Goal: Communication & Community: Answer question/provide support

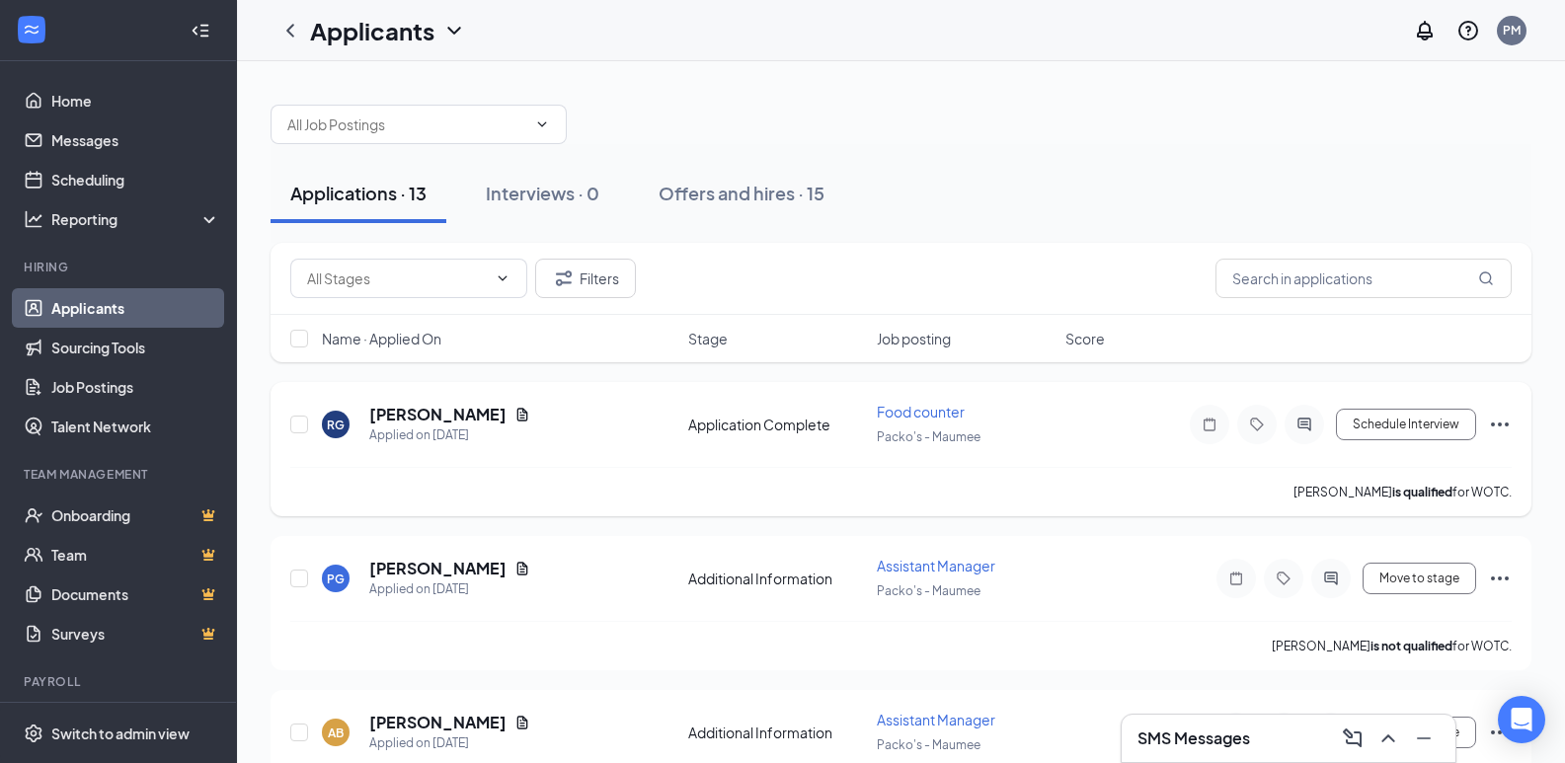
click at [889, 431] on span "Packo's - Maumee" at bounding box center [929, 437] width 104 height 15
click at [437, 414] on h5 "[PERSON_NAME]" at bounding box center [437, 415] width 137 height 22
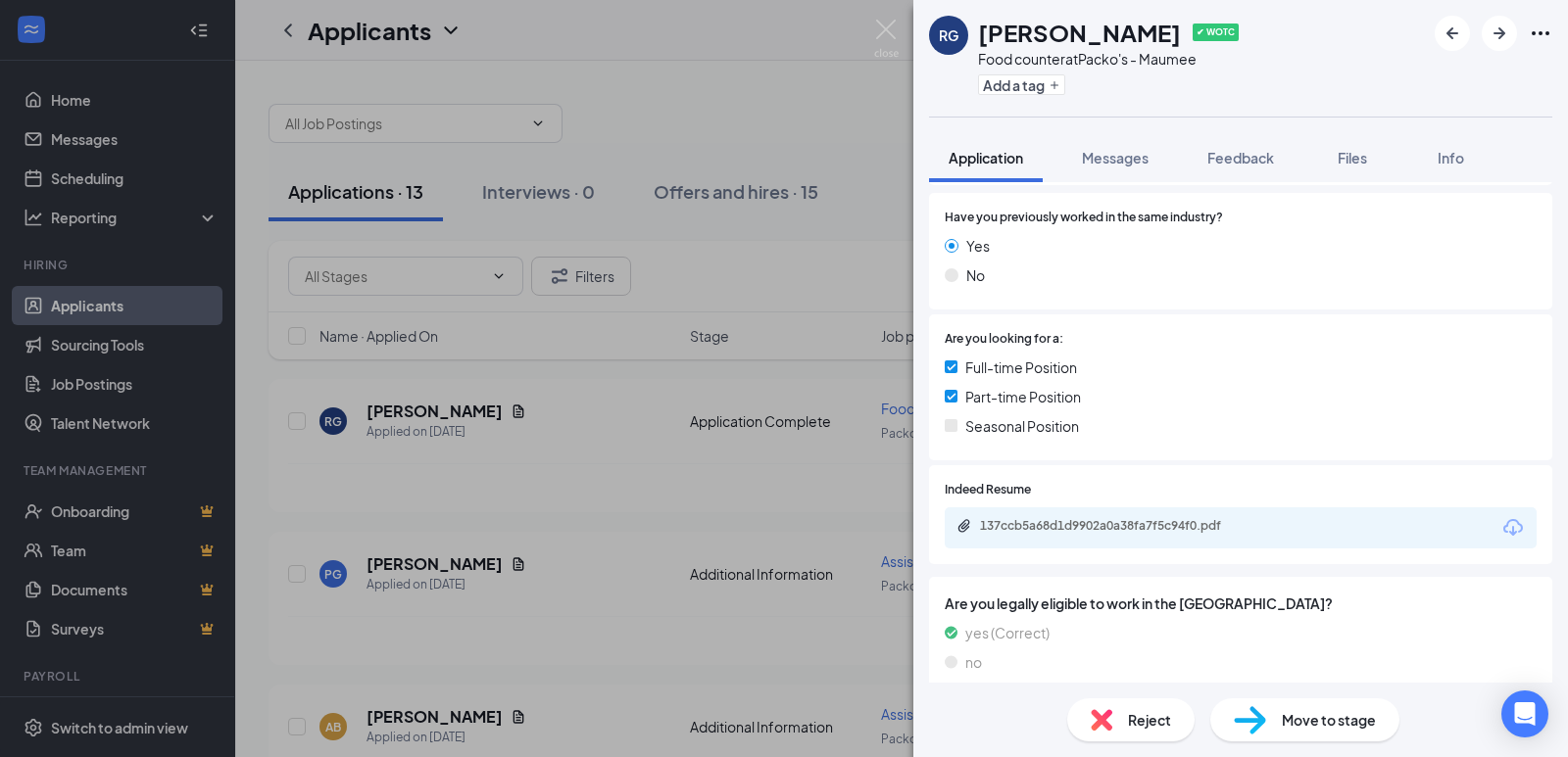
scroll to position [294, 0]
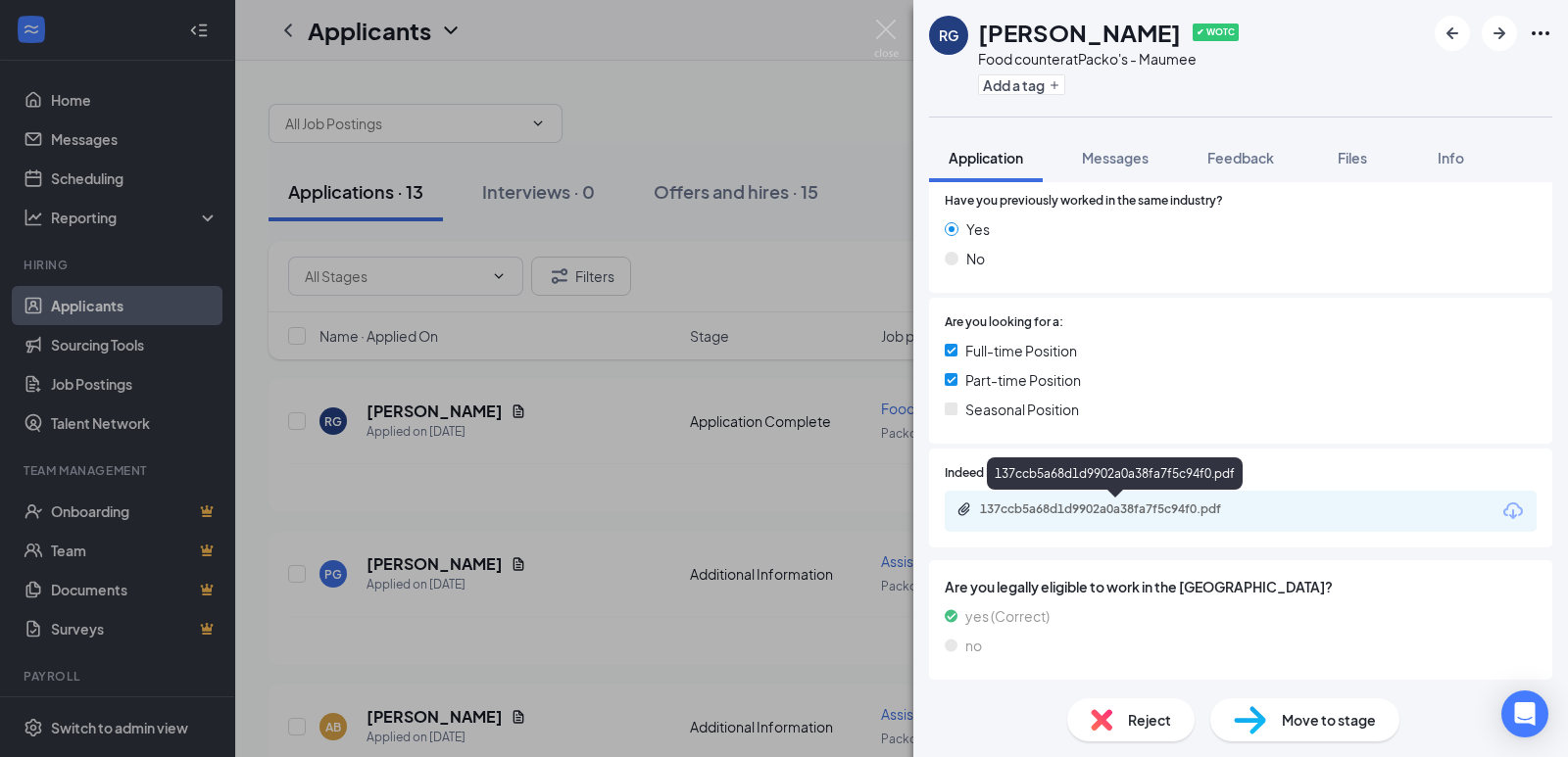
click at [1162, 503] on div "137ccb5a68d1d9902a0a38fa7f5c94f0.pdf" at bounding box center [1117, 510] width 275 height 16
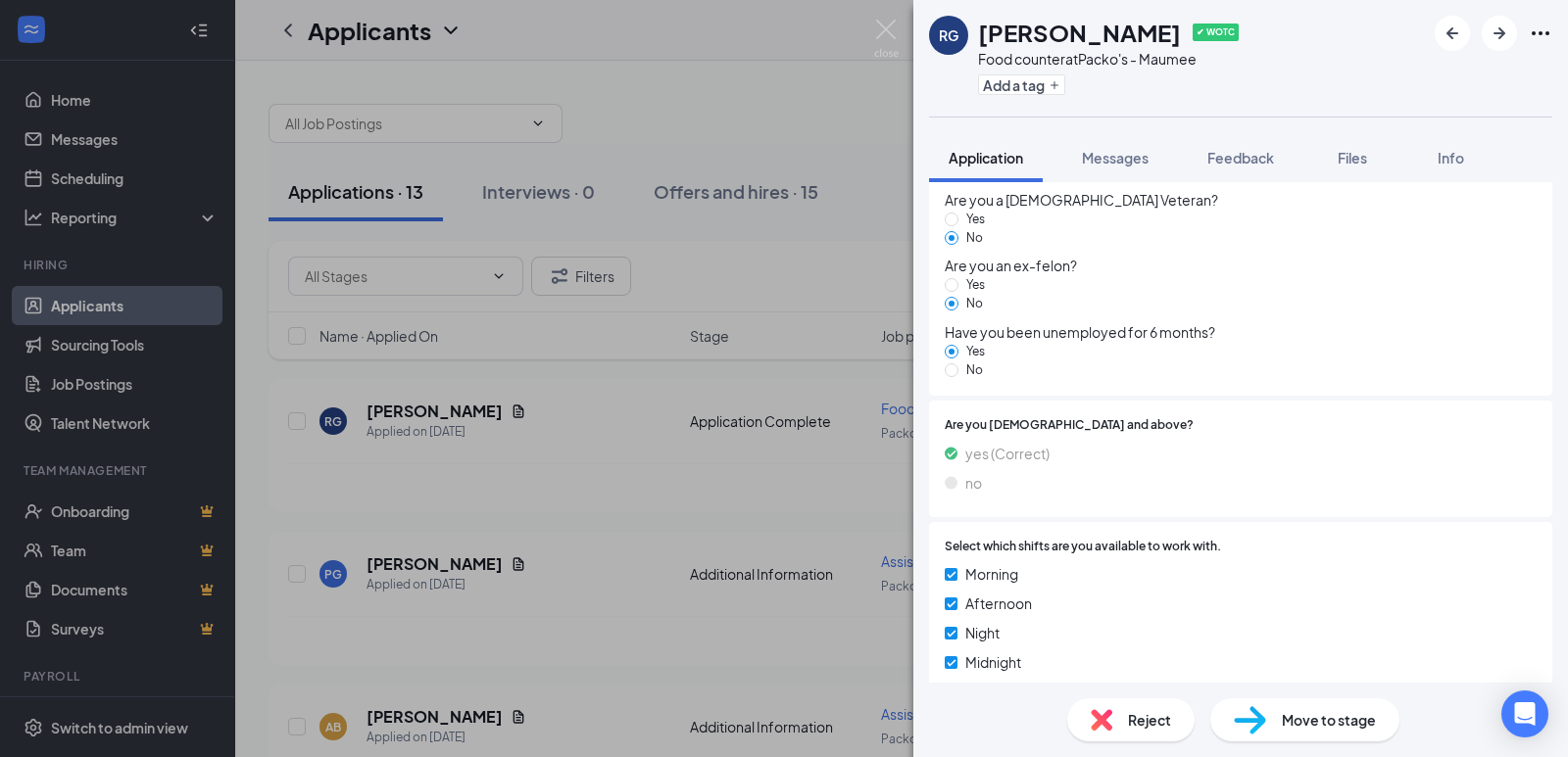
scroll to position [1914, 0]
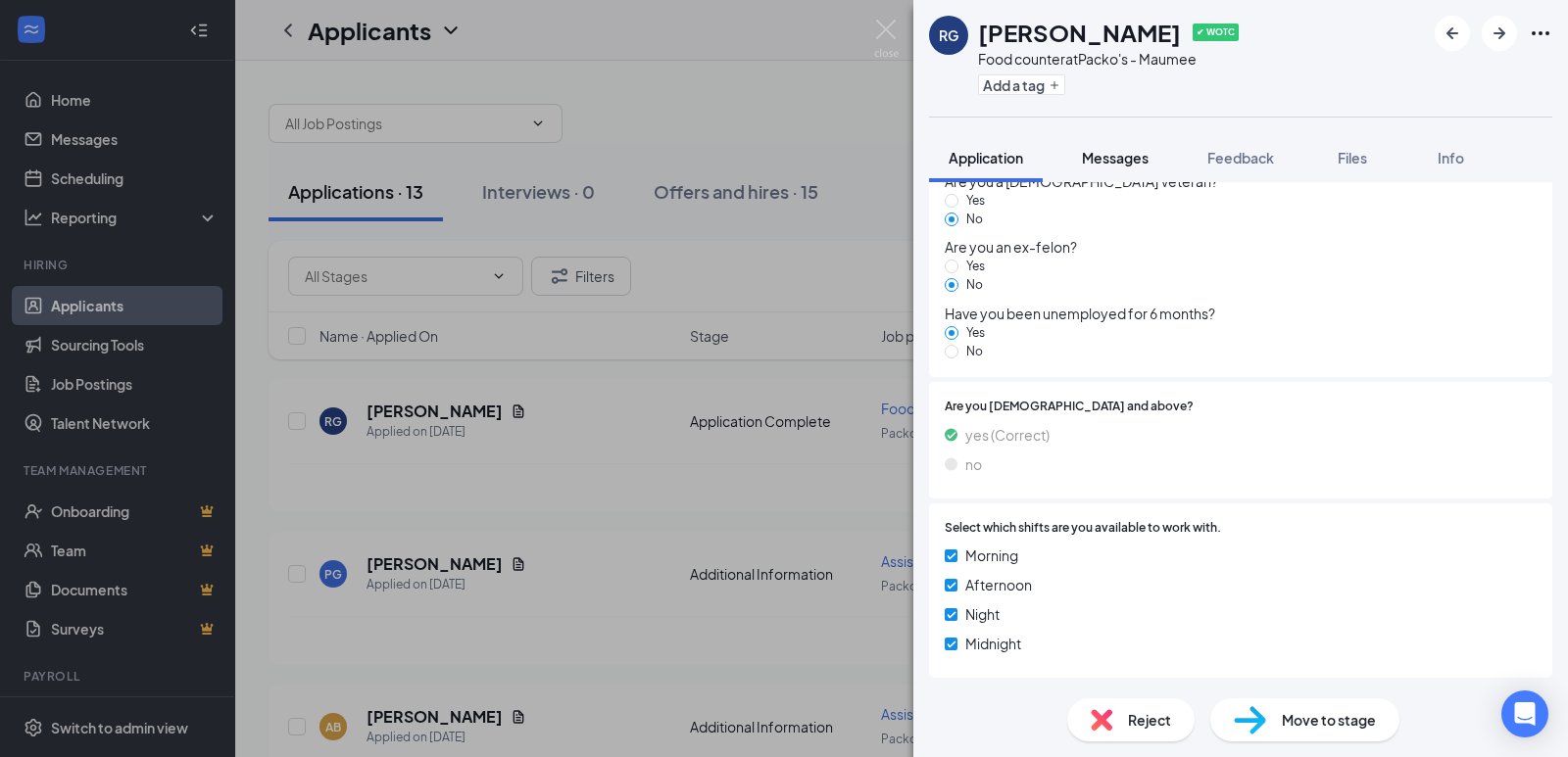
click at [1134, 160] on span "Messages" at bounding box center [1114, 158] width 66 height 18
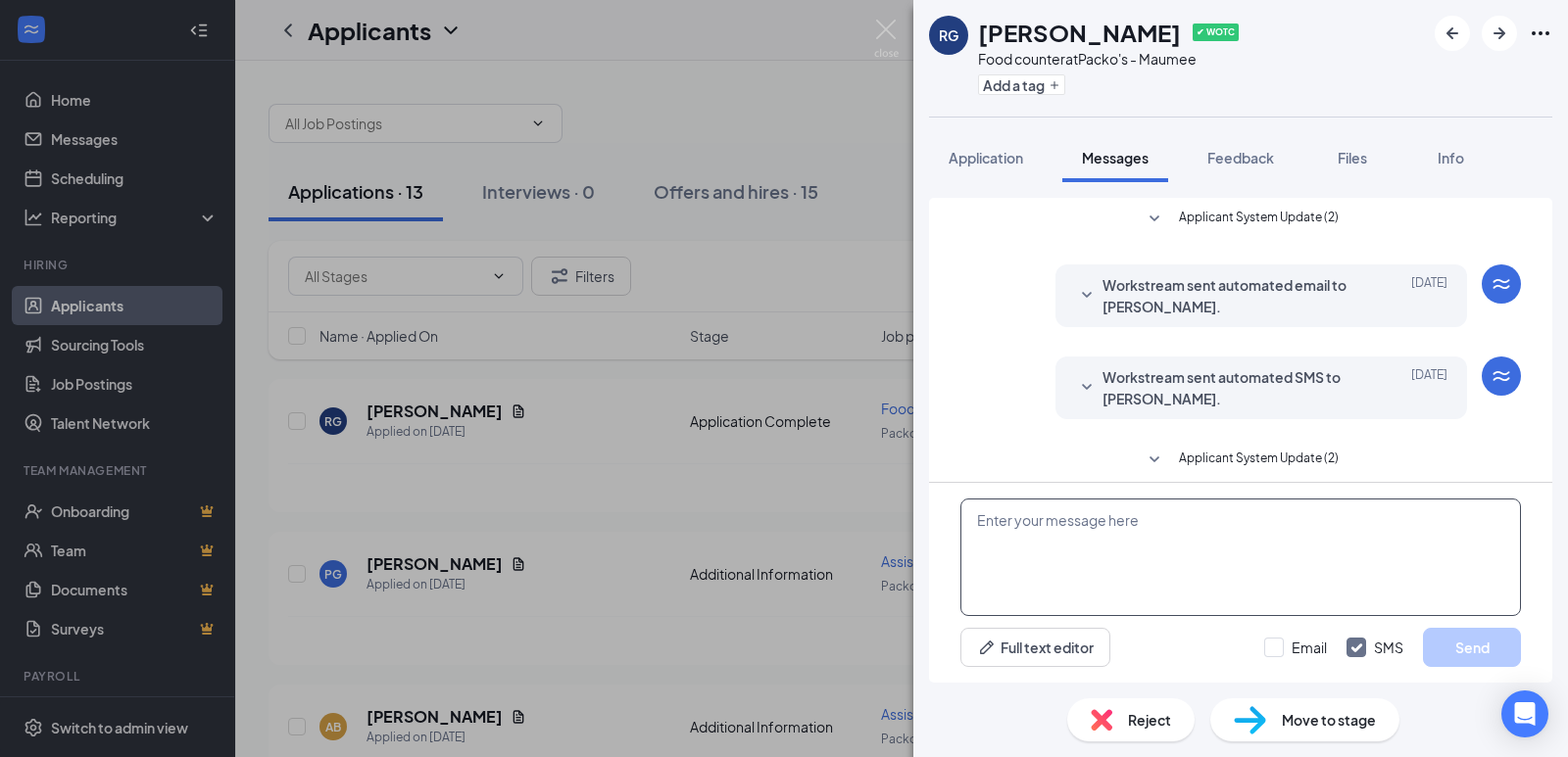
click at [1252, 551] on textarea at bounding box center [1241, 558] width 561 height 118
type textarea "G"
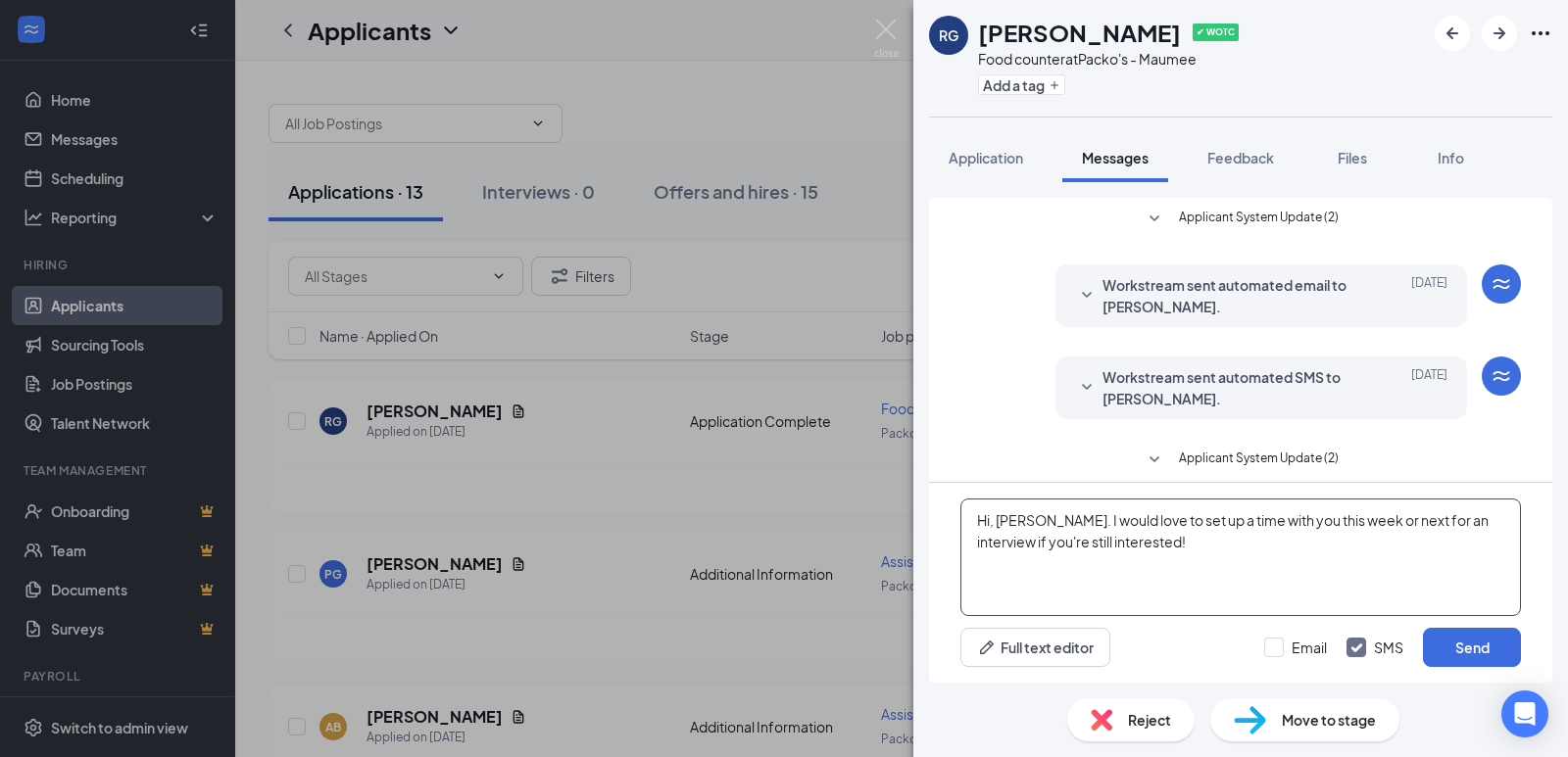
click at [1173, 520] on textarea "Hi, [PERSON_NAME]. I would love to set up a time with you this week or next for…" at bounding box center [1241, 558] width 561 height 118
click at [1220, 559] on textarea "Hi, [PERSON_NAME]. I would love to setup a time with you this week or next for …" at bounding box center [1241, 558] width 561 height 118
type textarea "Hi, [PERSON_NAME]. I would love to setup a time with you this week or next for …"
click at [1495, 644] on button "Send" at bounding box center [1472, 648] width 98 height 40
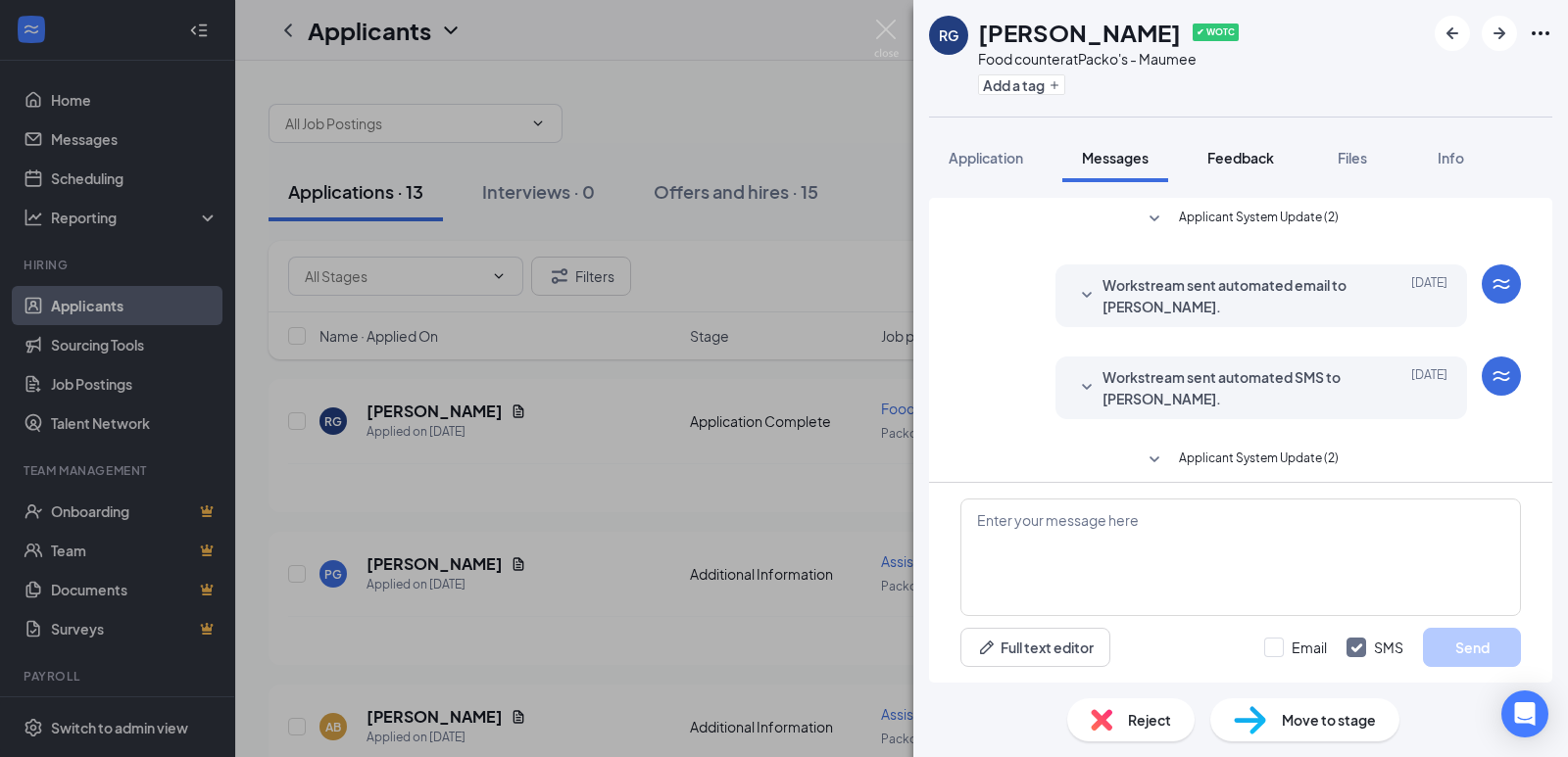
click at [1232, 156] on span "Feedback" at bounding box center [1241, 158] width 66 height 18
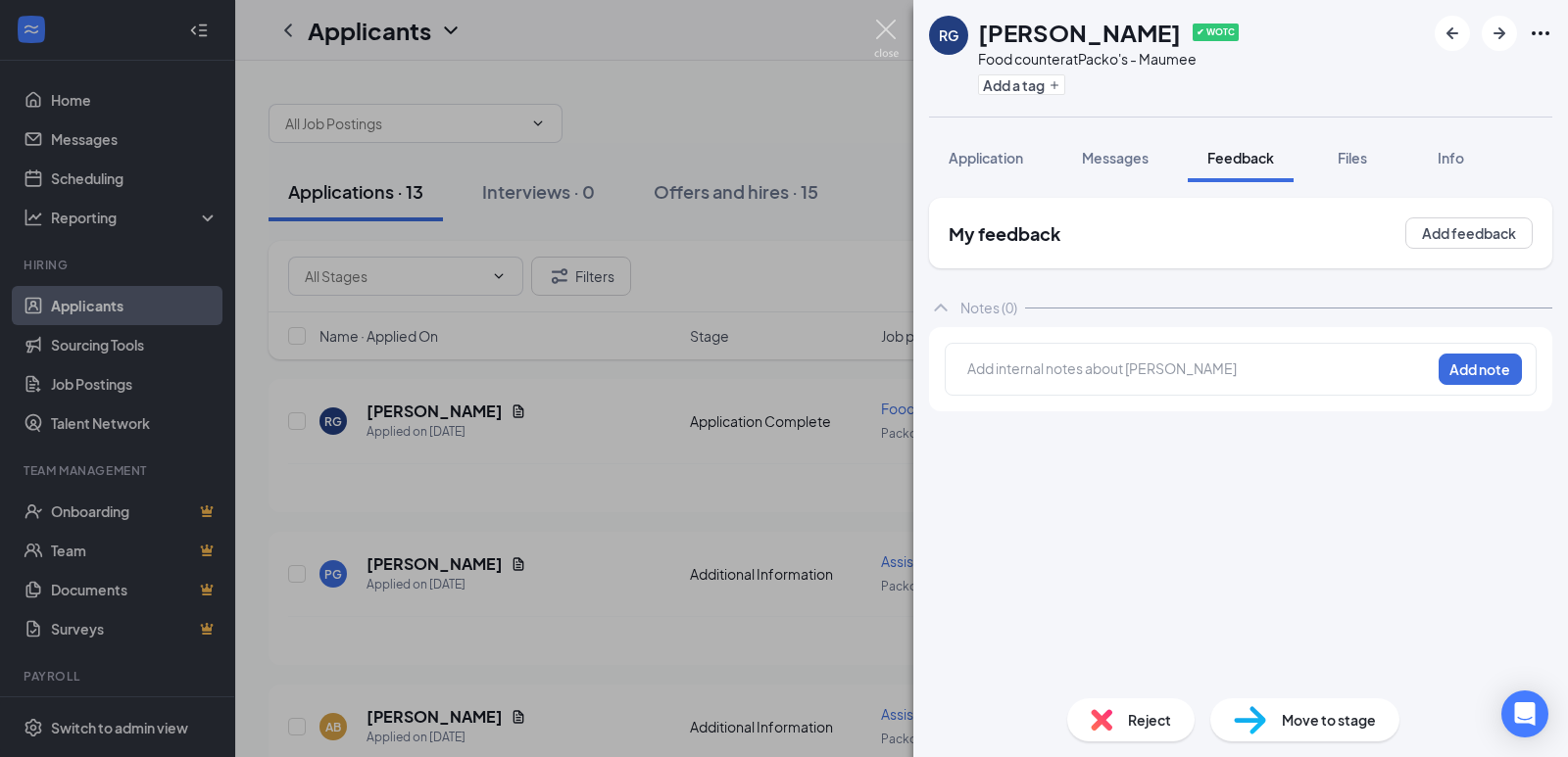
click at [890, 34] on img at bounding box center [886, 39] width 25 height 39
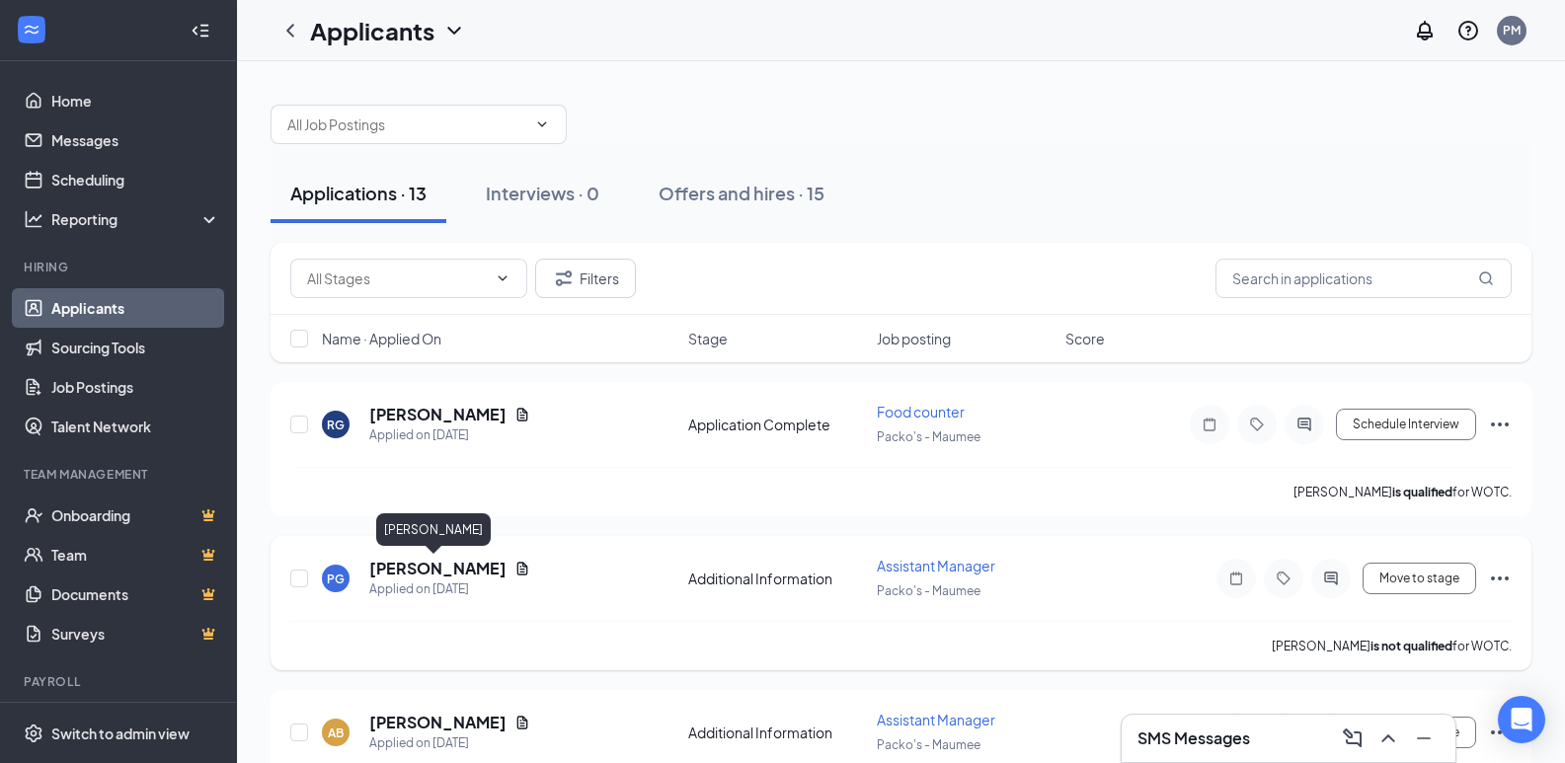
click at [404, 568] on h5 "[PERSON_NAME]" at bounding box center [437, 569] width 137 height 22
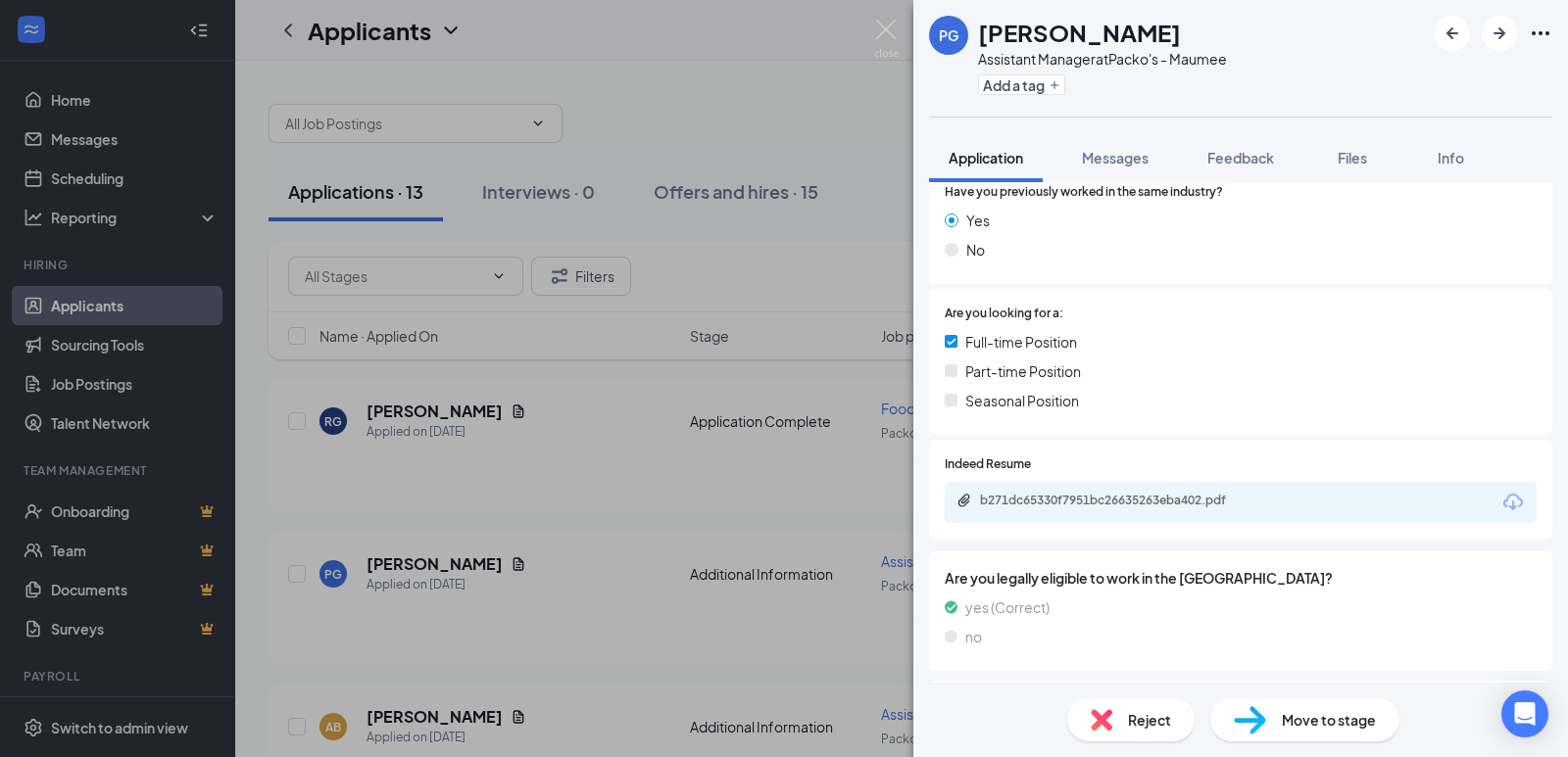
scroll to position [392, 0]
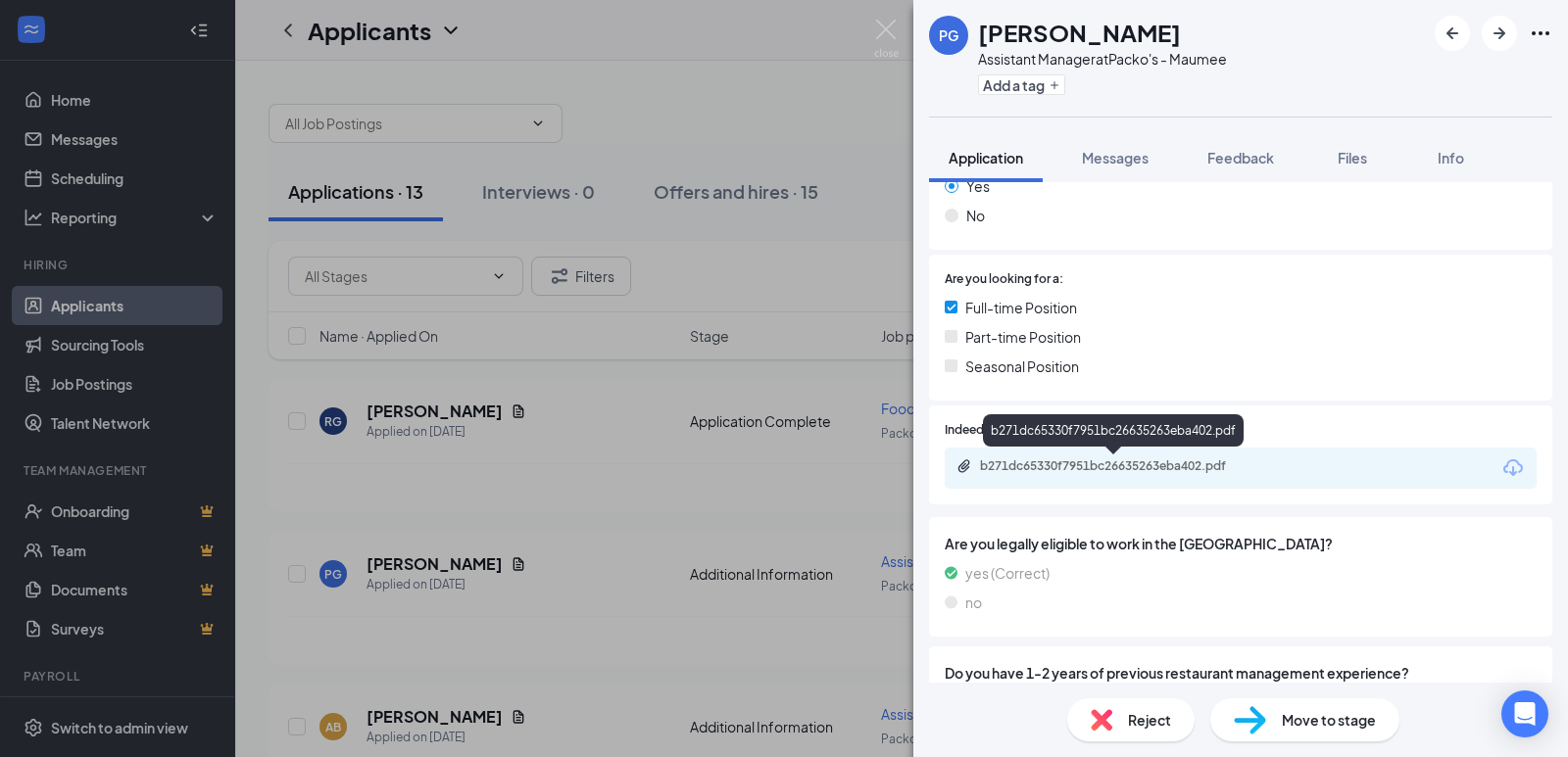
click at [1168, 468] on div "b271dc65330f7951bc26635263eba402.pdf" at bounding box center [1117, 466] width 275 height 16
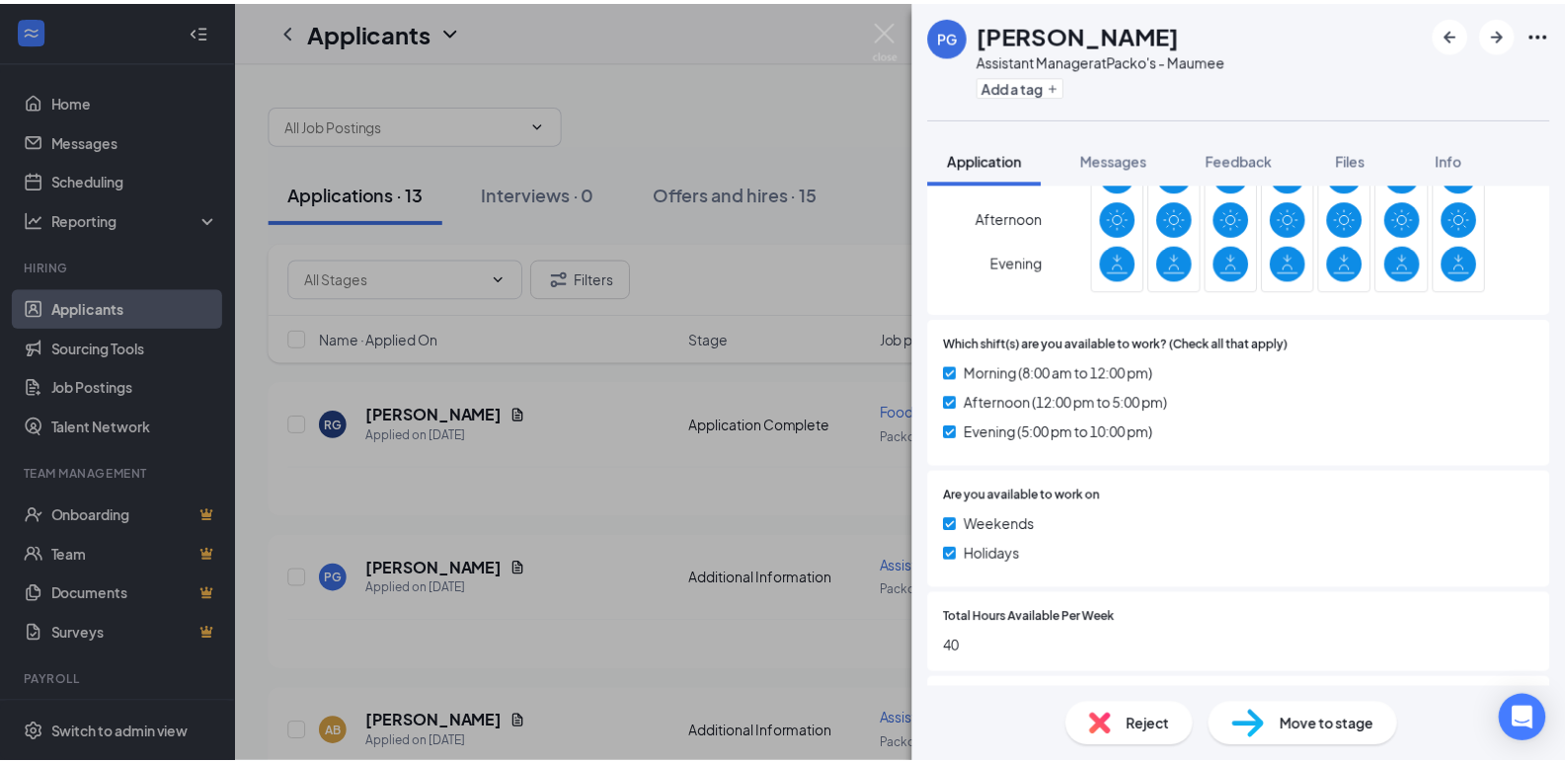
scroll to position [1383, 0]
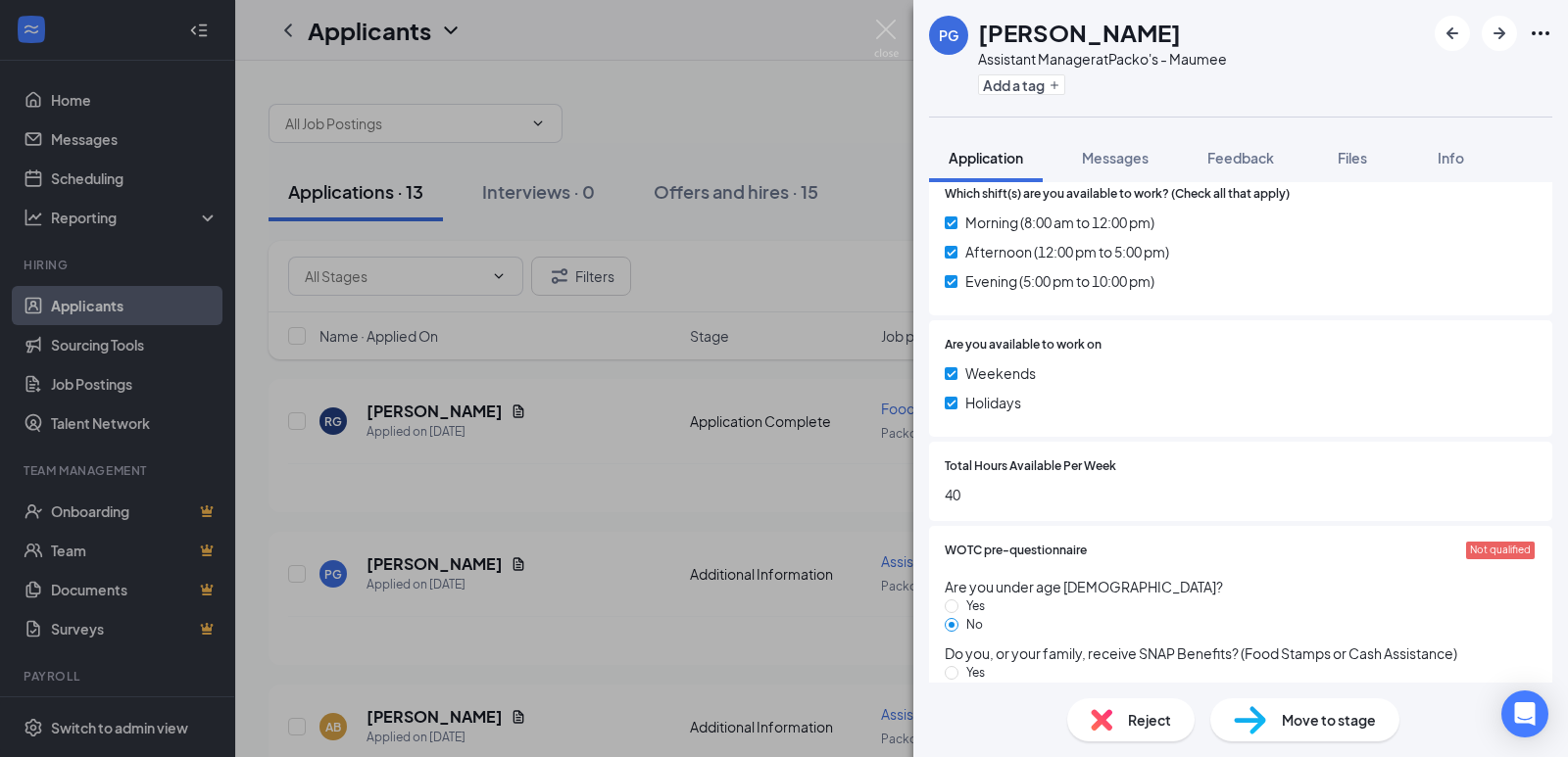
click at [888, 32] on img at bounding box center [886, 39] width 25 height 39
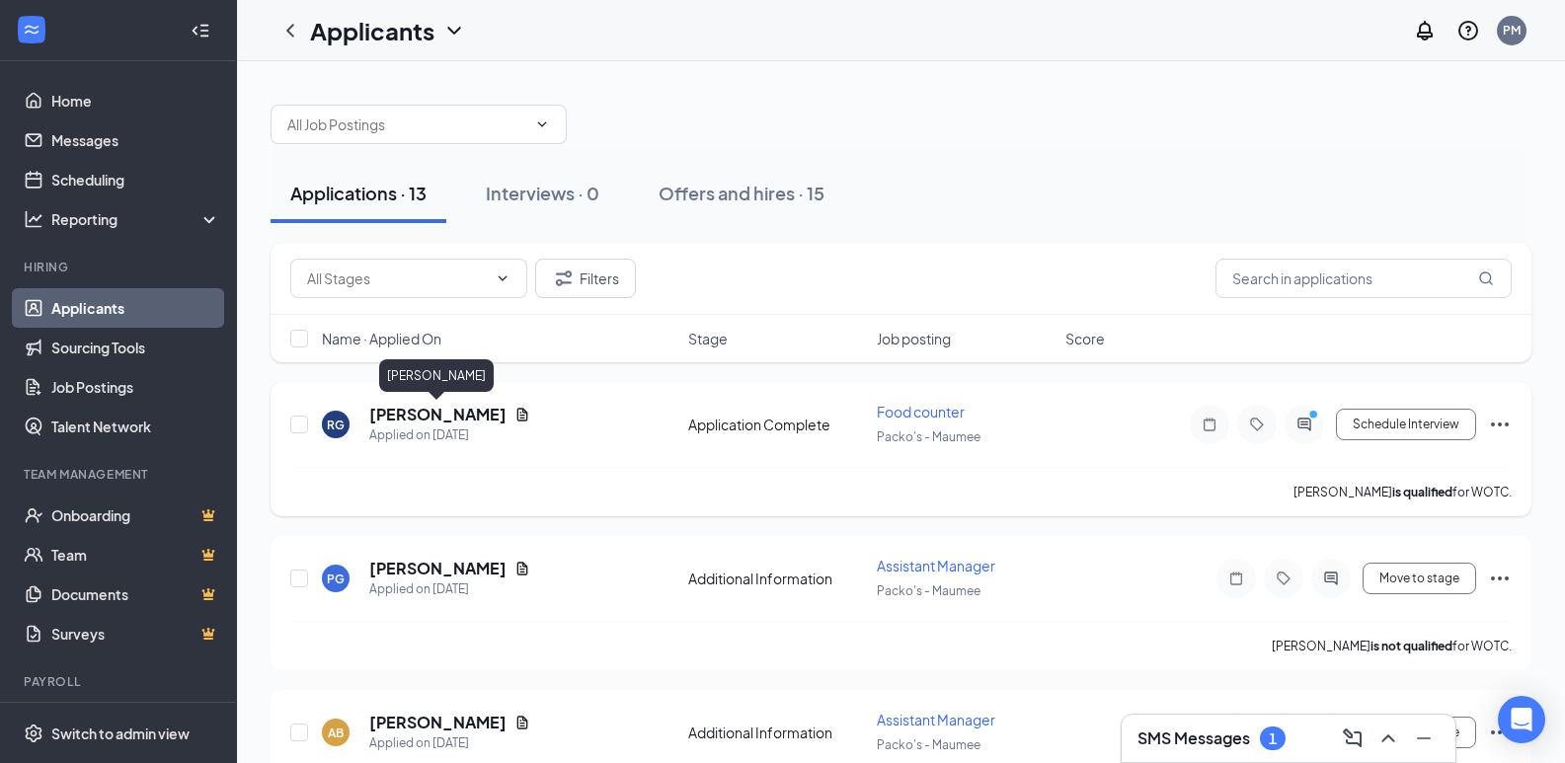
click at [419, 417] on h5 "[PERSON_NAME]" at bounding box center [437, 415] width 137 height 22
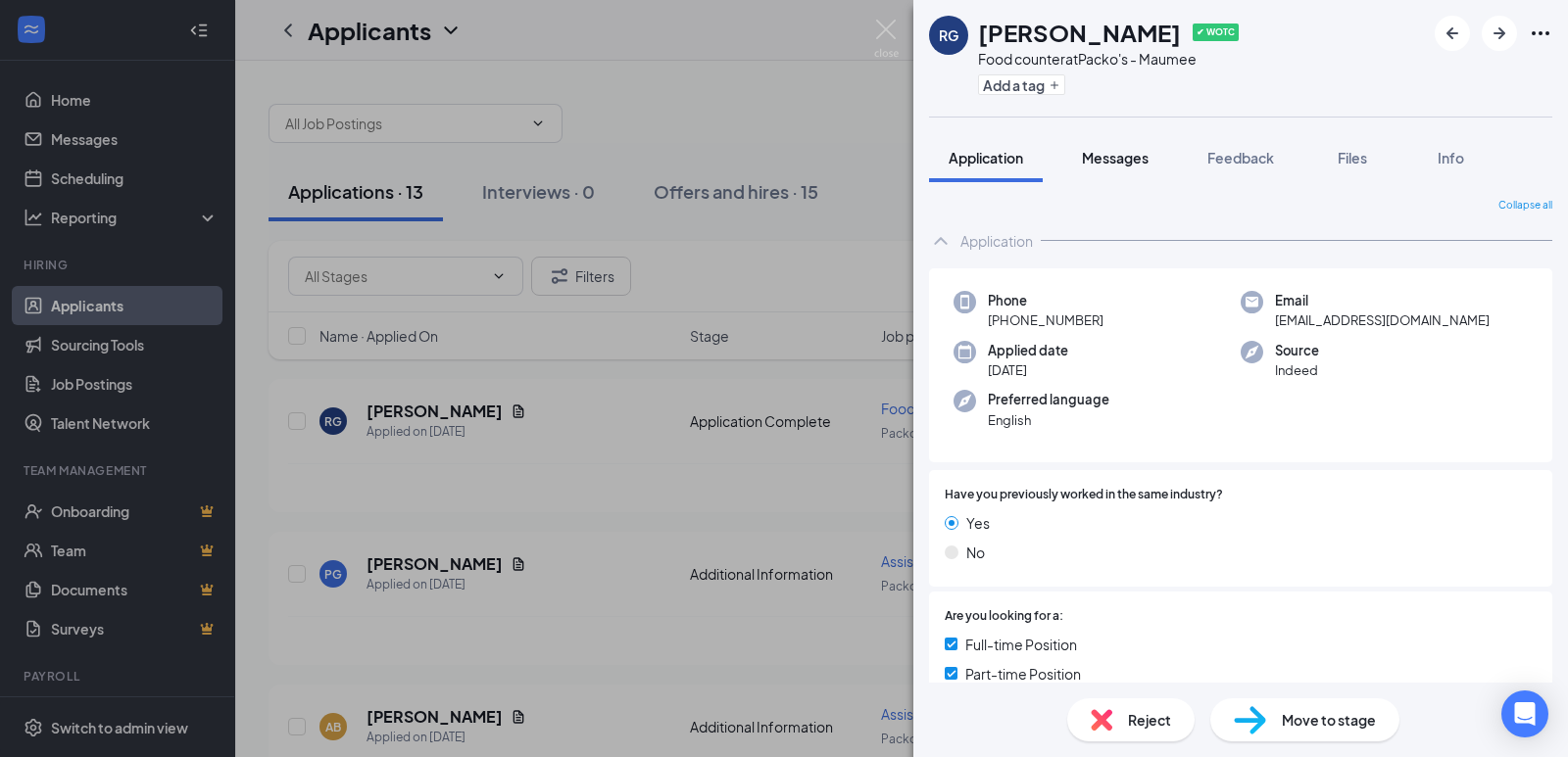
click at [1090, 145] on button "Messages" at bounding box center [1115, 157] width 106 height 49
click at [1096, 163] on span "Messages" at bounding box center [1114, 158] width 66 height 18
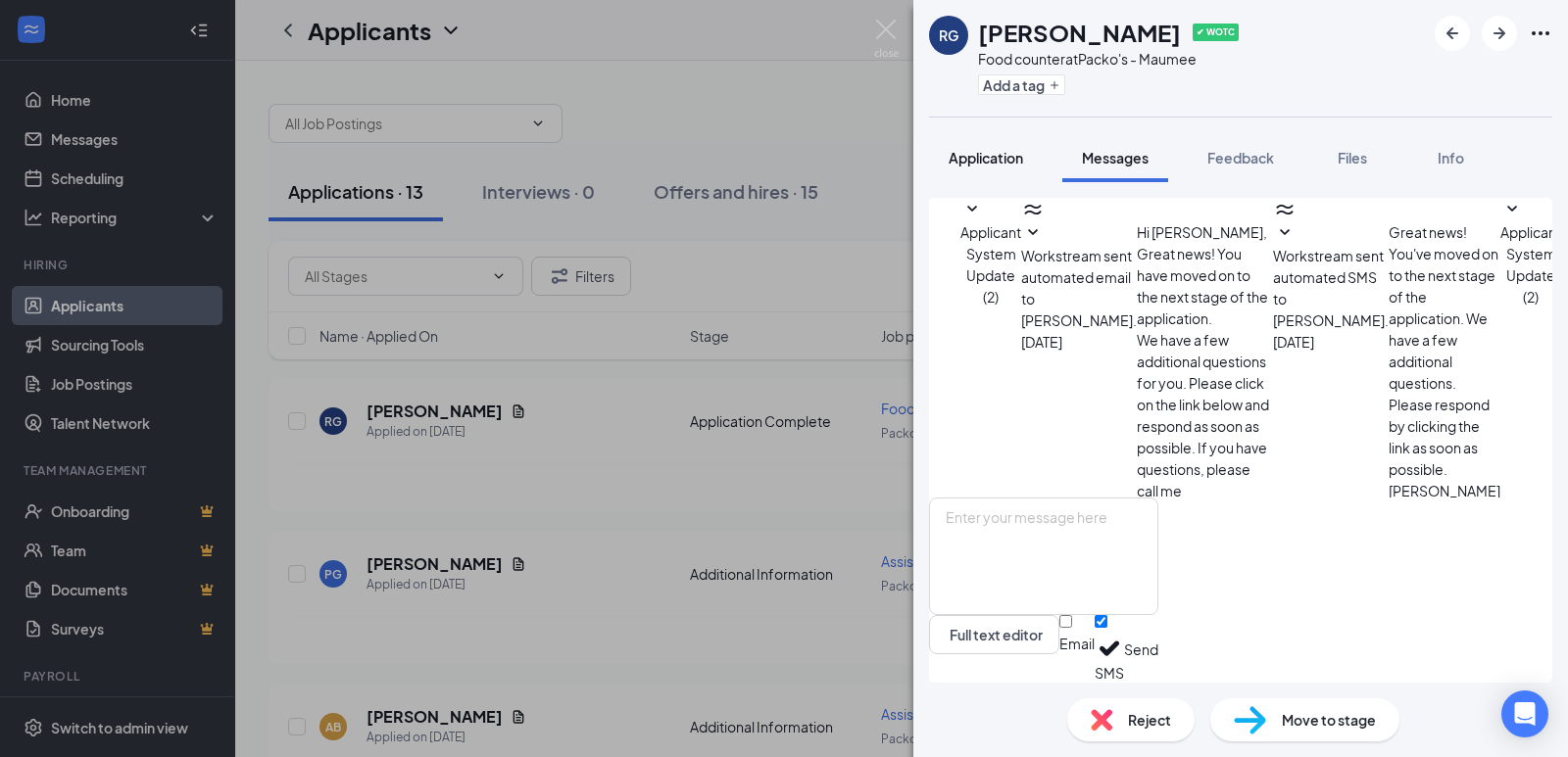
click at [1016, 151] on span "Application" at bounding box center [985, 158] width 74 height 18
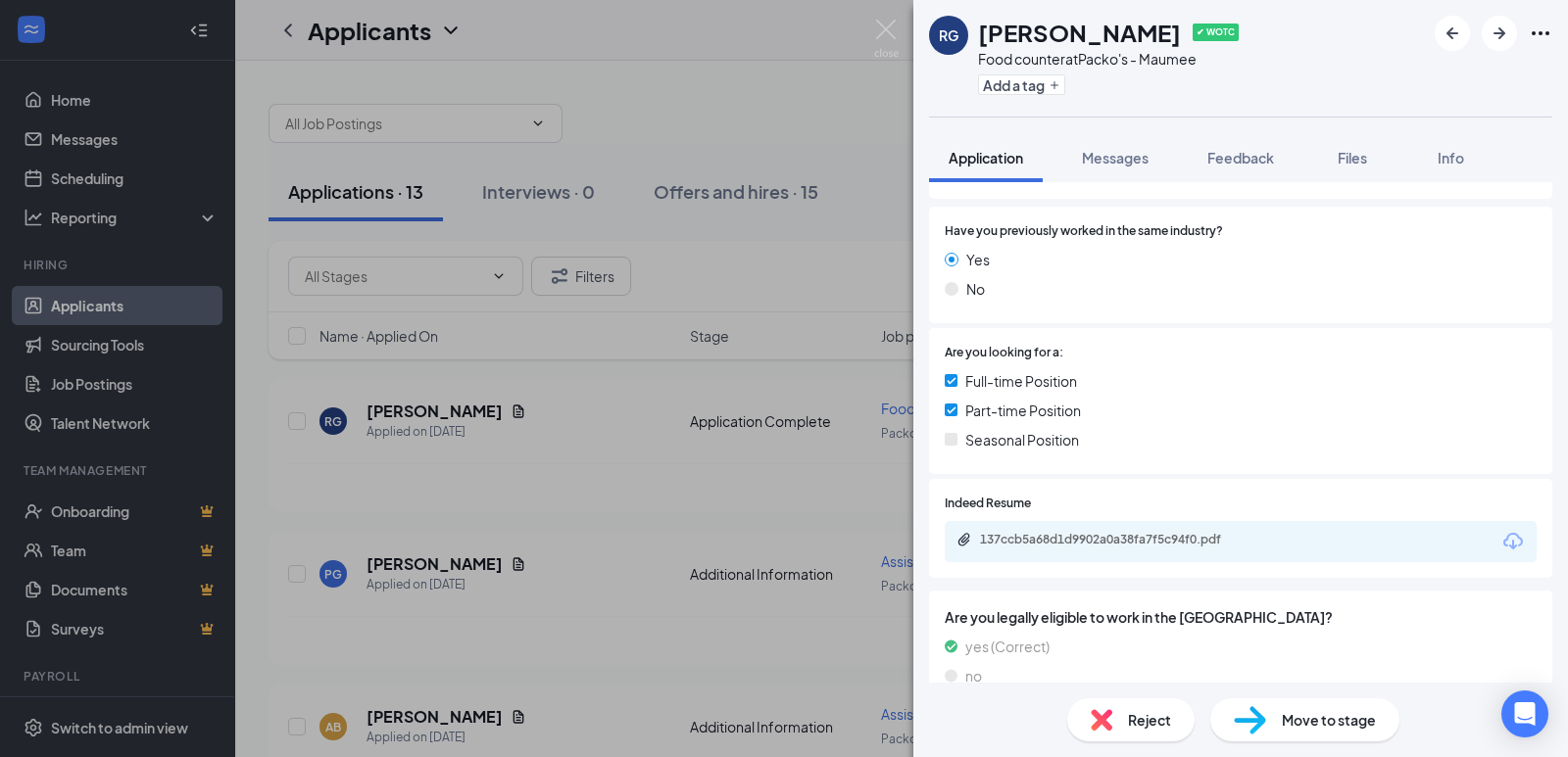
scroll to position [294, 0]
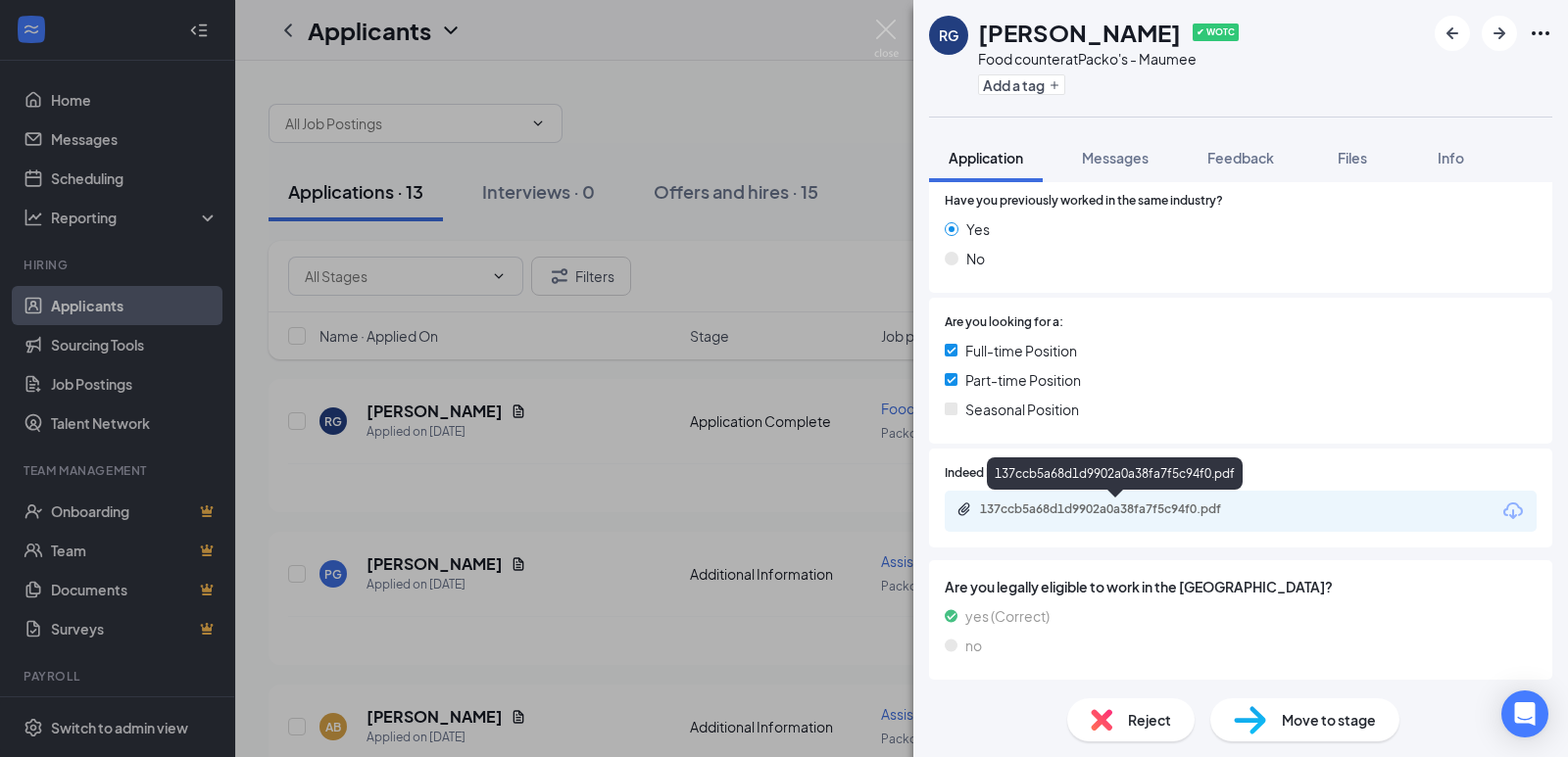
click at [1131, 502] on div "137ccb5a68d1d9902a0a38fa7f5c94f0.pdf" at bounding box center [1117, 510] width 275 height 16
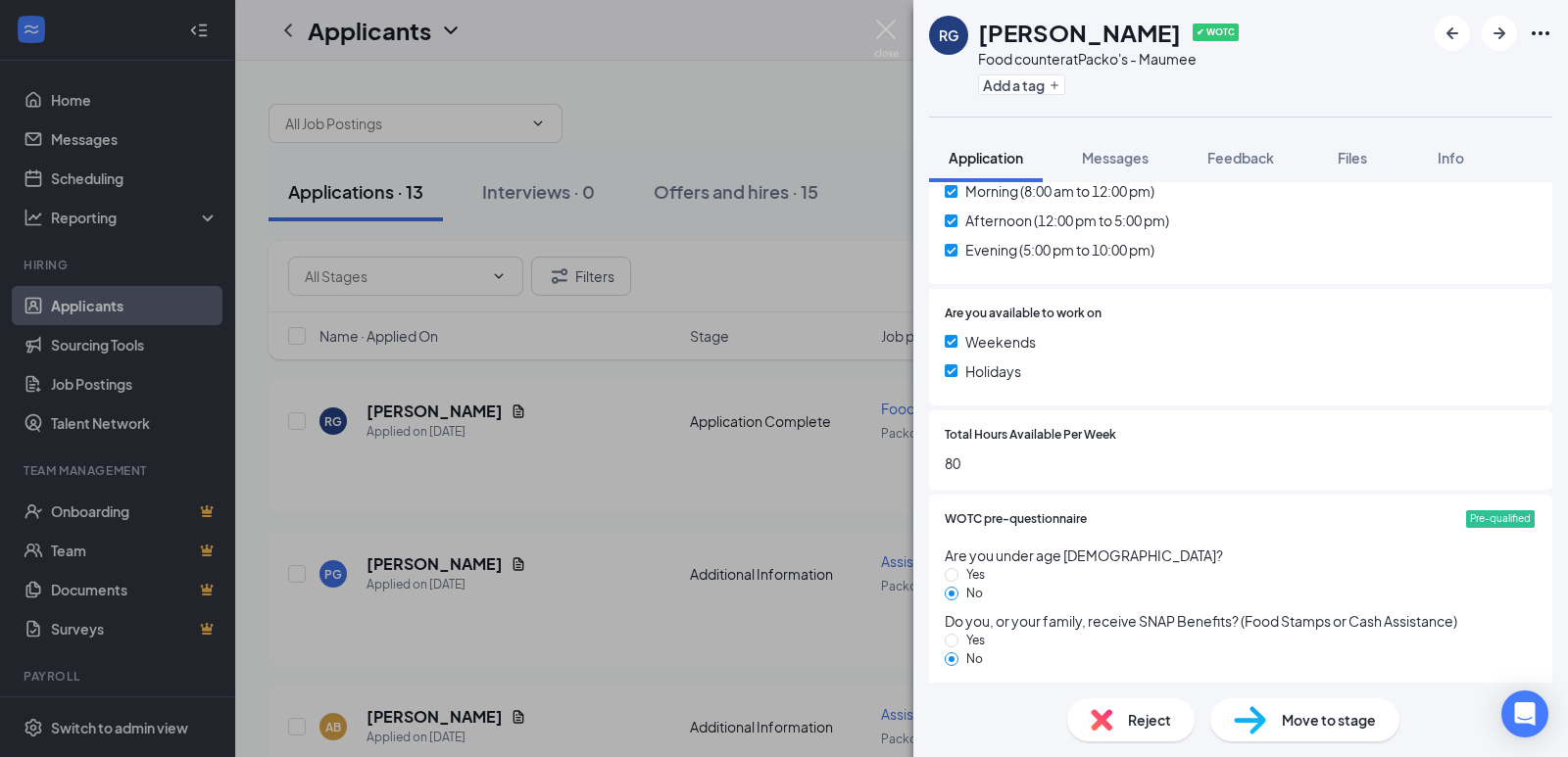
scroll to position [1372, 0]
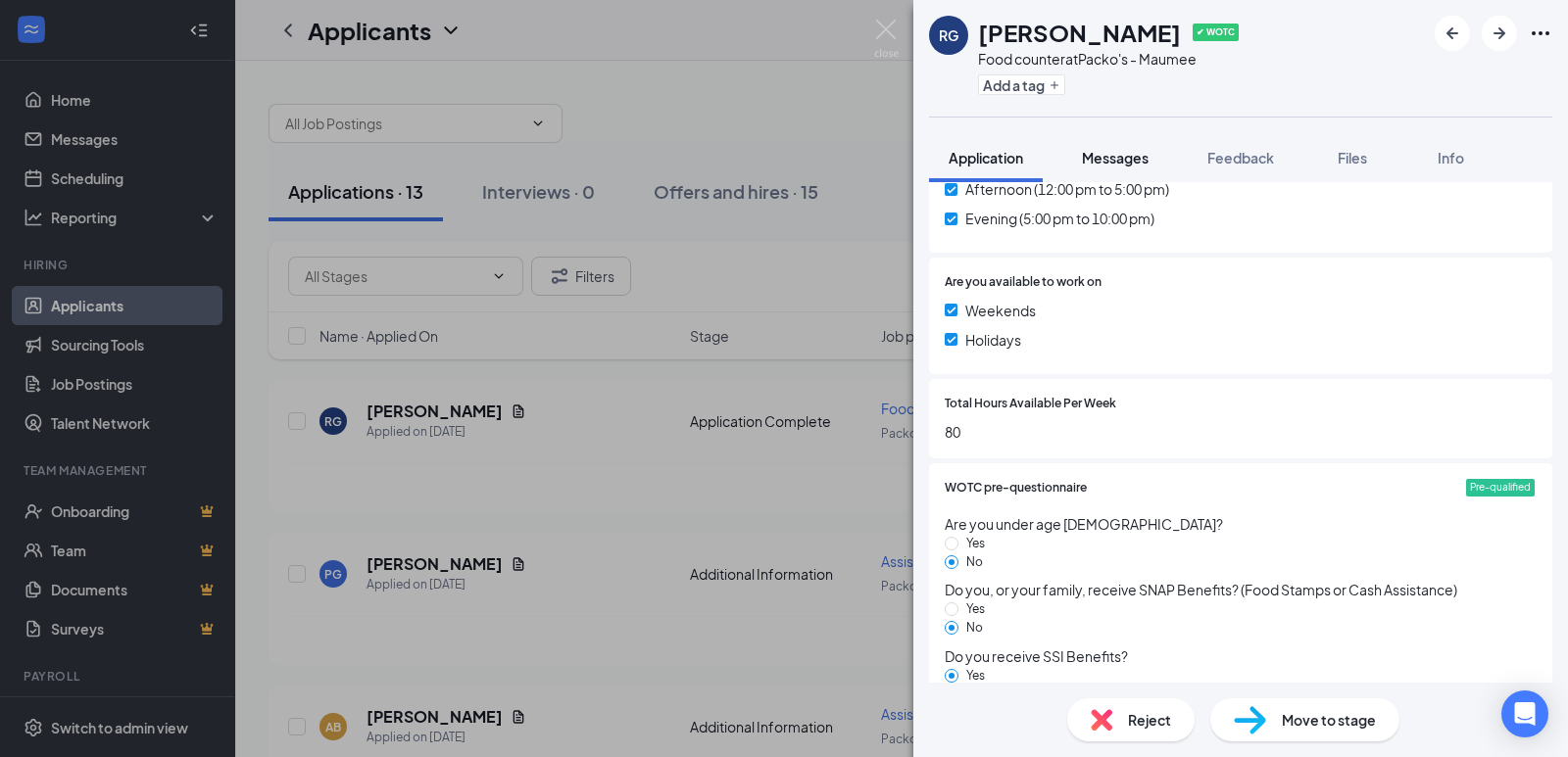
click at [1133, 161] on span "Messages" at bounding box center [1114, 158] width 66 height 18
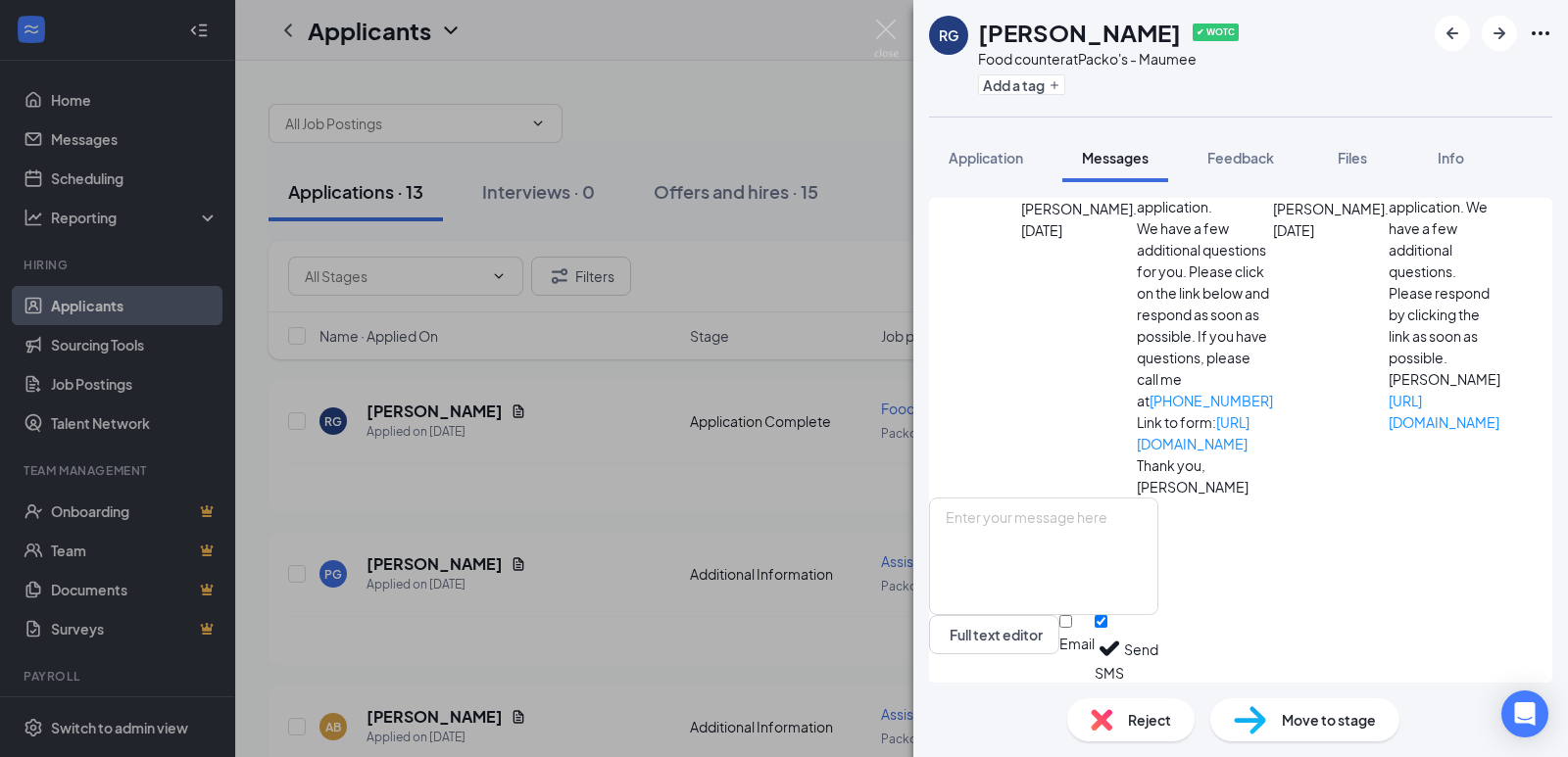
scroll to position [372, 0]
click at [997, 164] on span "Application" at bounding box center [985, 158] width 74 height 18
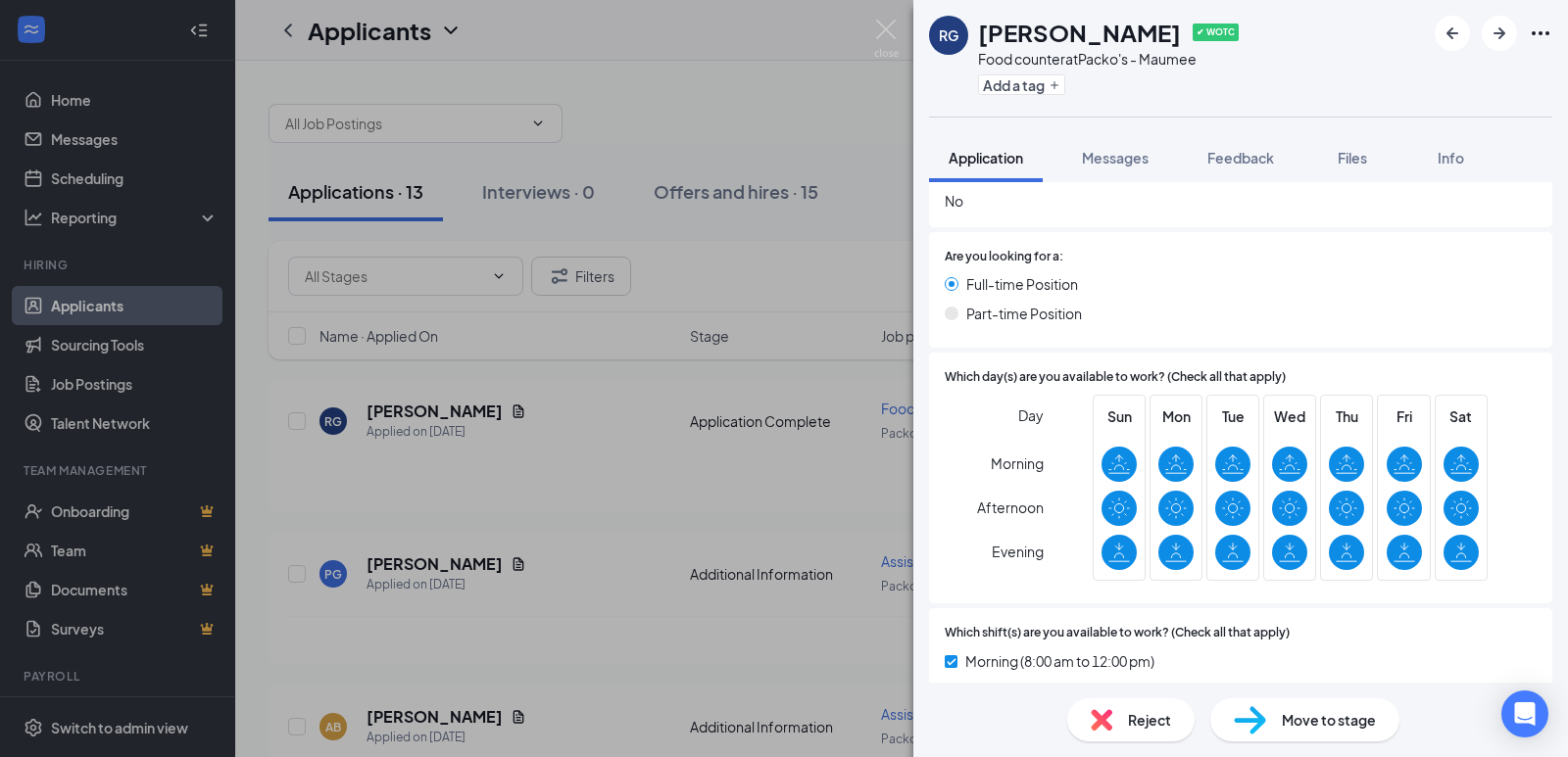
scroll to position [882, 0]
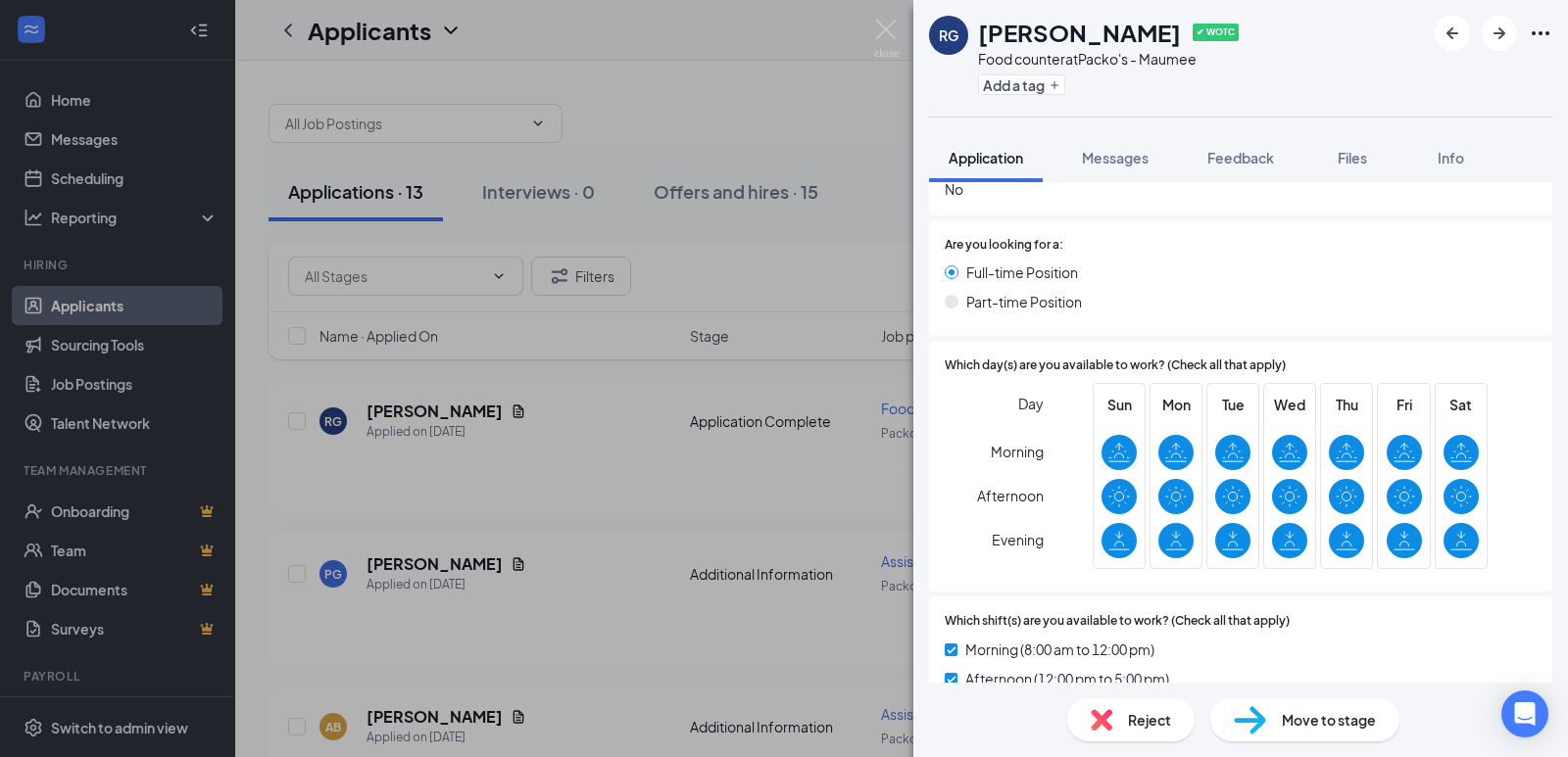
click at [483, 382] on div "RG [PERSON_NAME] ✔ WOTC Food counter at Packo's - Maumee Add a tag Application …" at bounding box center [784, 378] width 1568 height 757
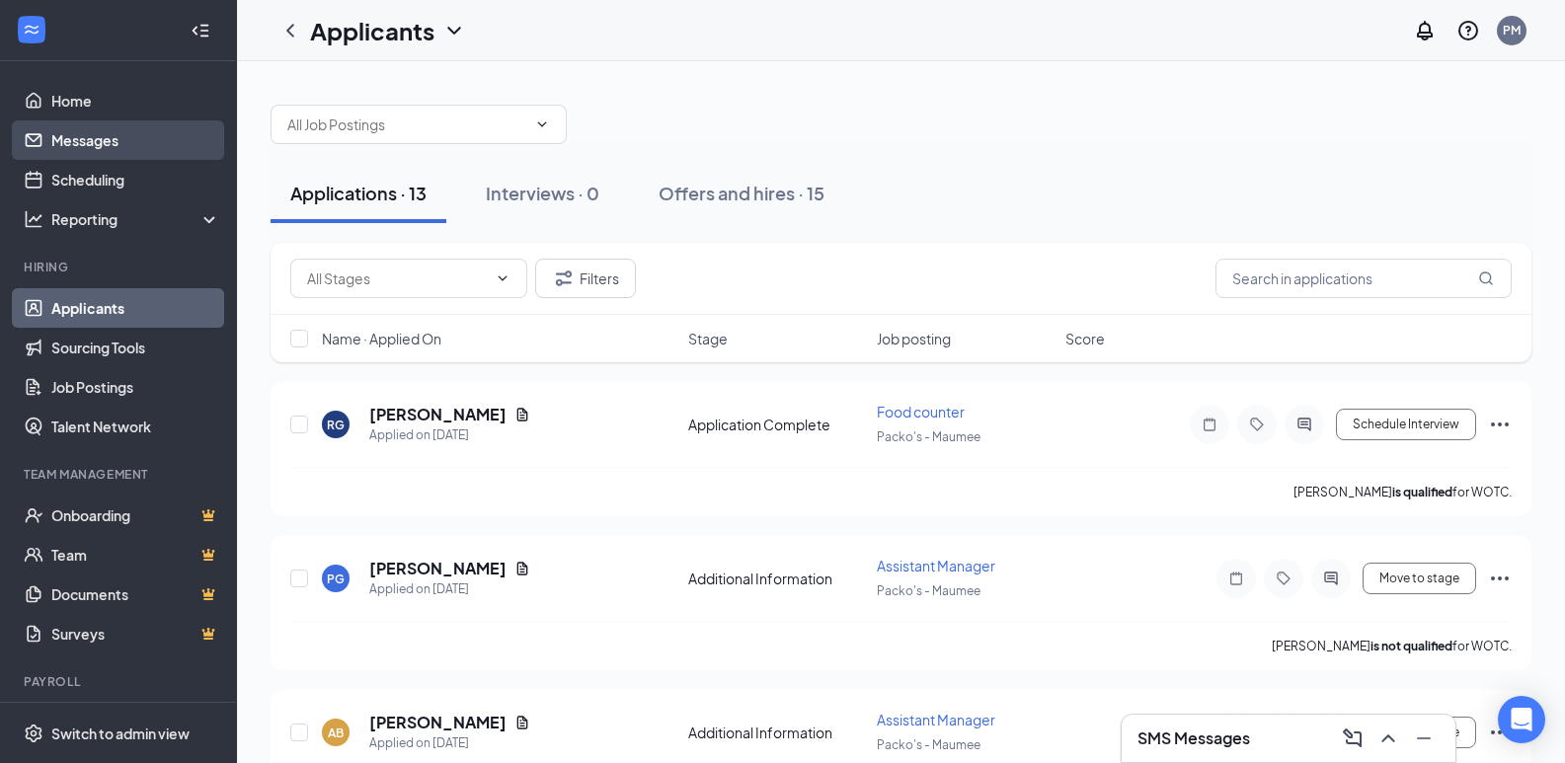
click at [158, 139] on link "Messages" at bounding box center [135, 140] width 169 height 40
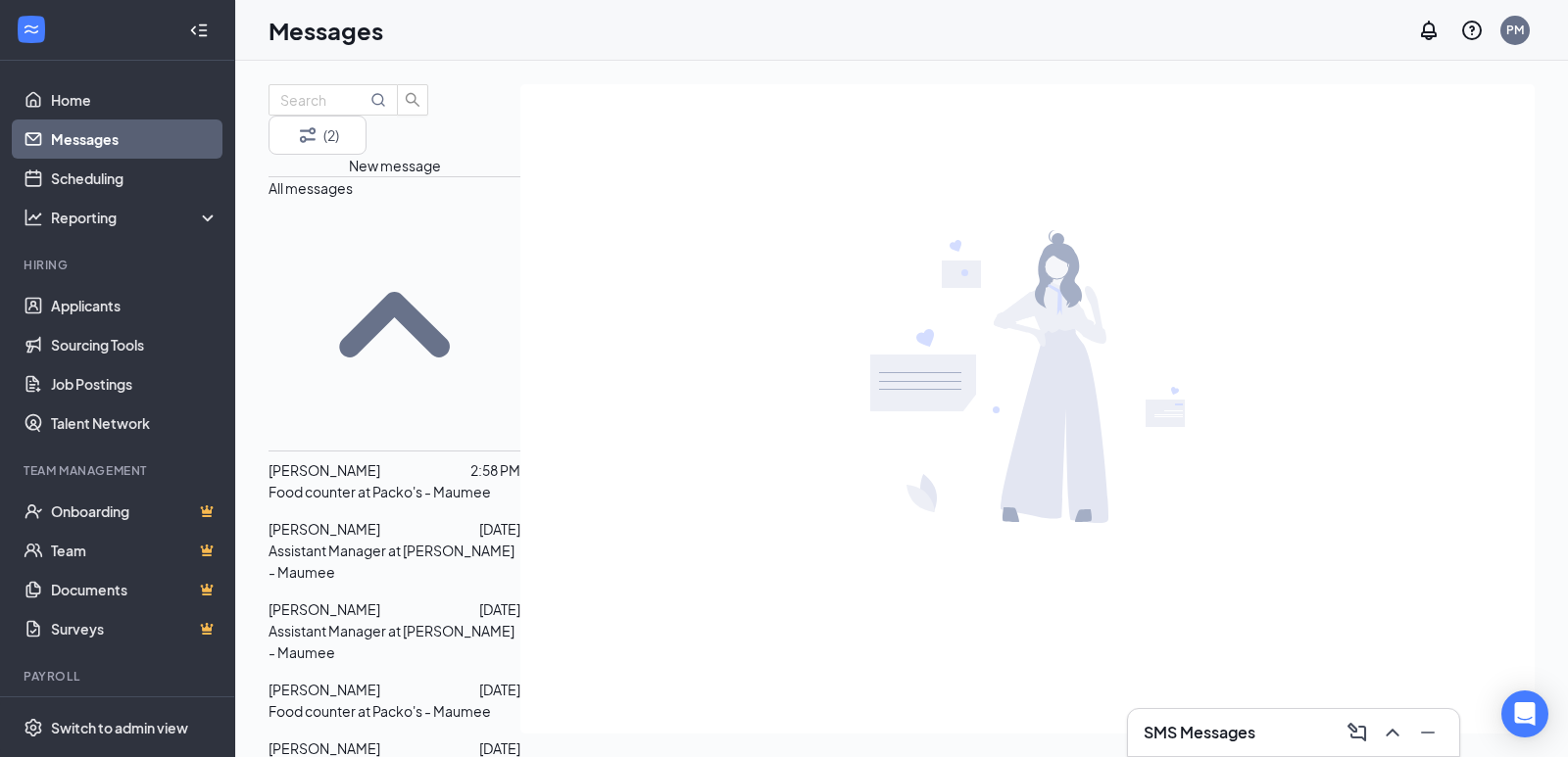
click at [365, 540] on p "Assistant Manager at Packo's - Maumee" at bounding box center [395, 561] width 252 height 43
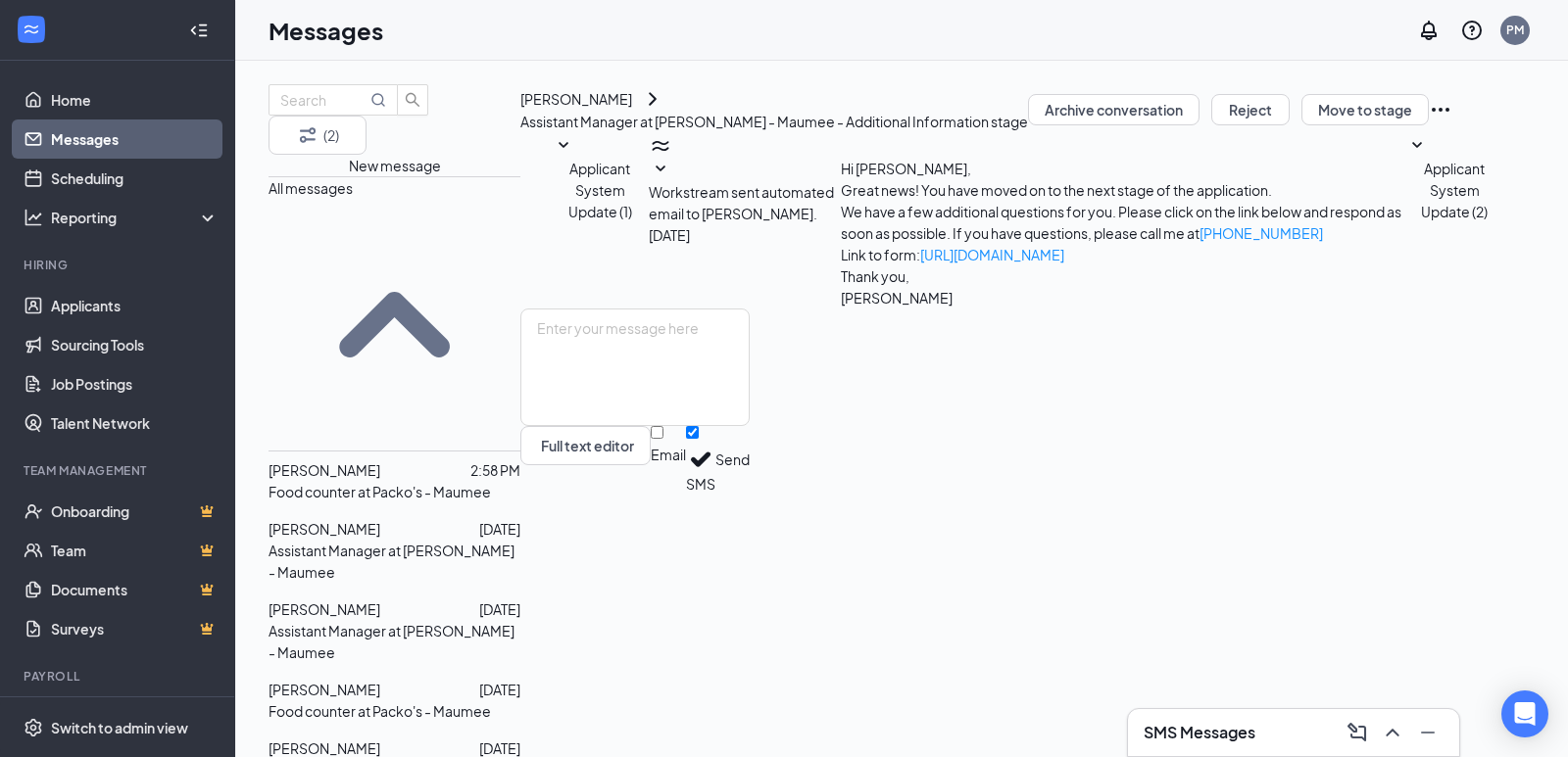
click at [361, 600] on span "[PERSON_NAME]" at bounding box center [325, 609] width 112 height 18
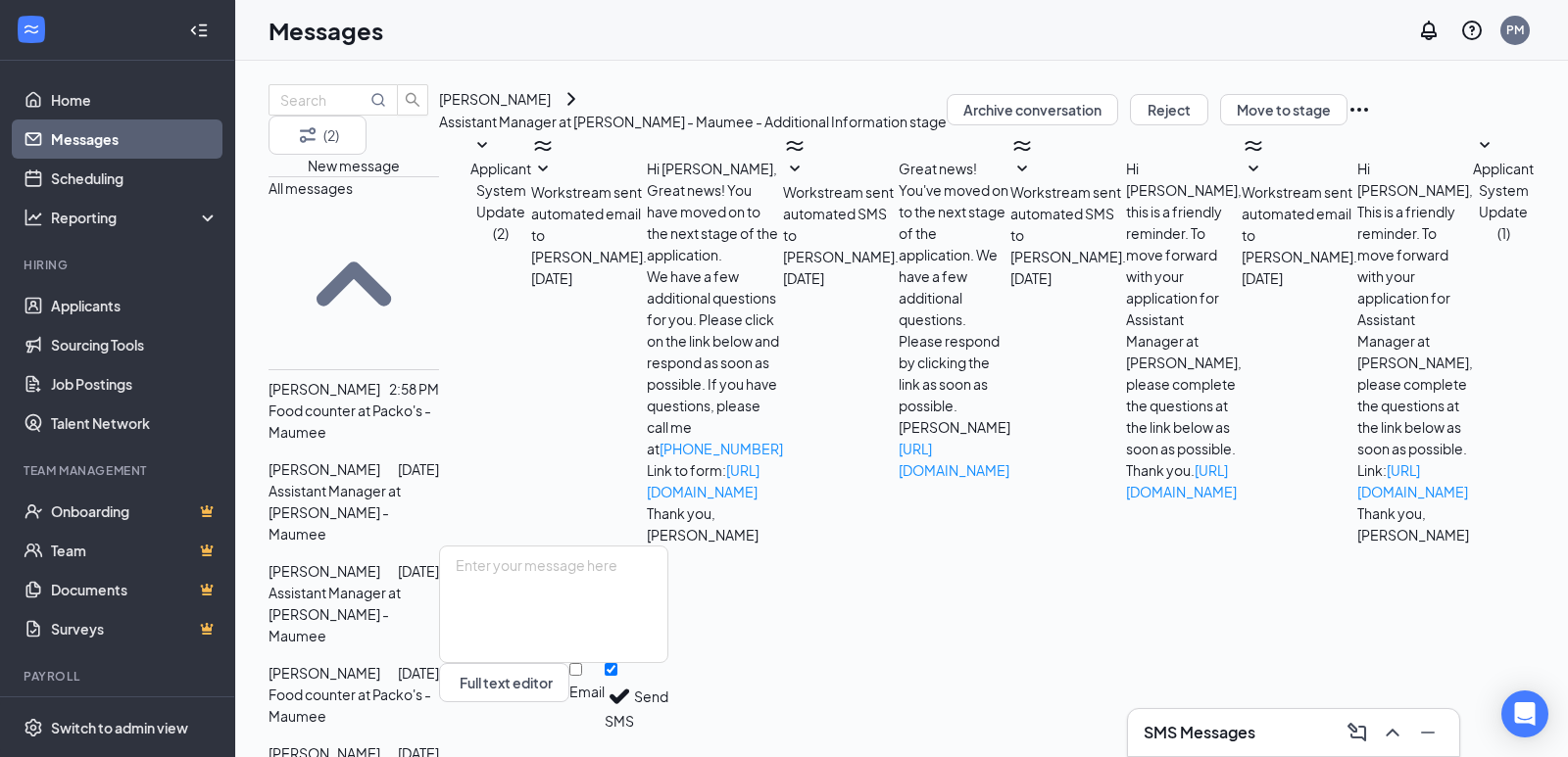
scroll to position [61, 0]
click at [352, 665] on span "[PERSON_NAME]" at bounding box center [325, 674] width 112 height 18
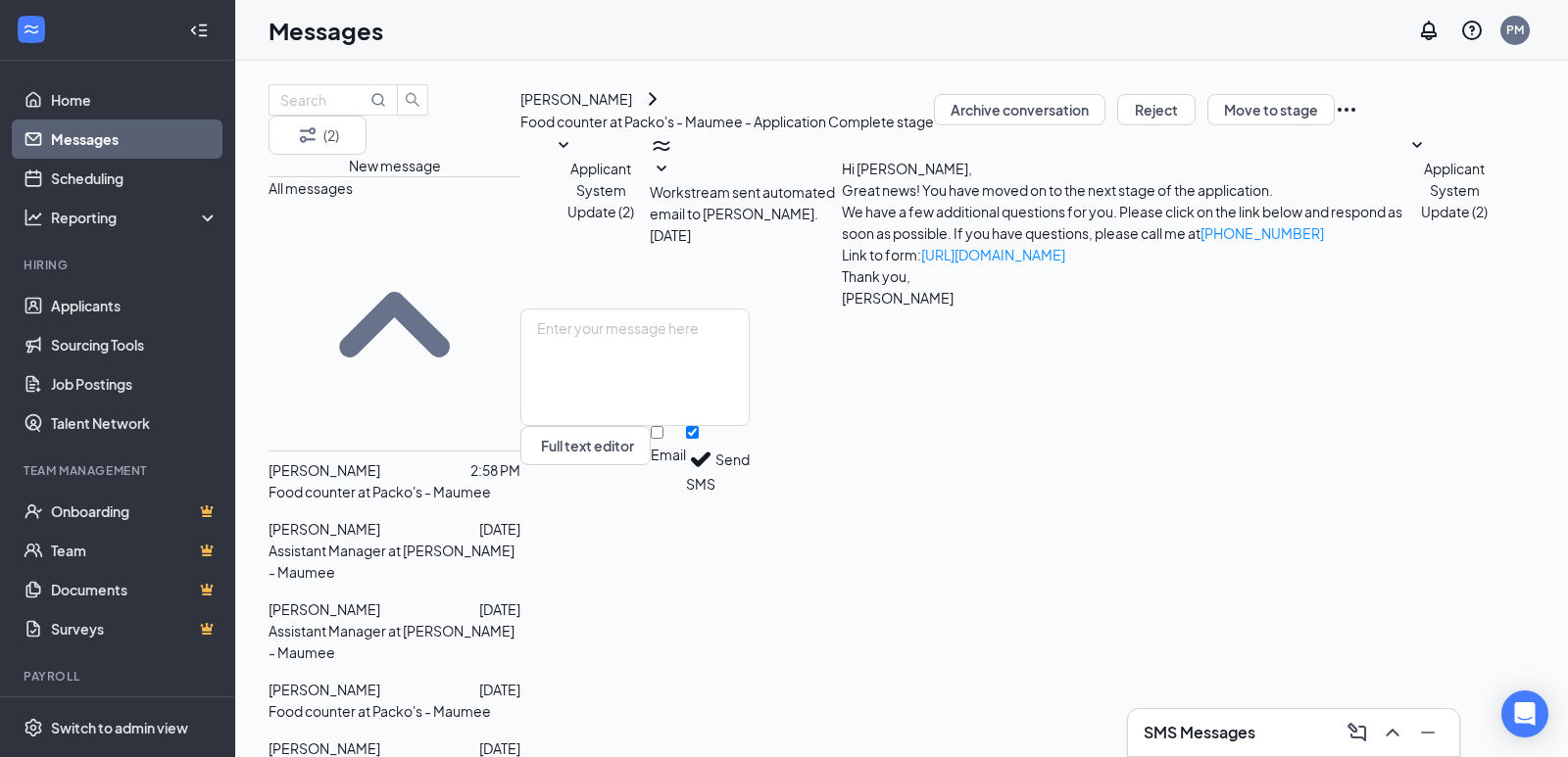
click at [378, 461] on span "[PERSON_NAME]" at bounding box center [325, 470] width 112 height 18
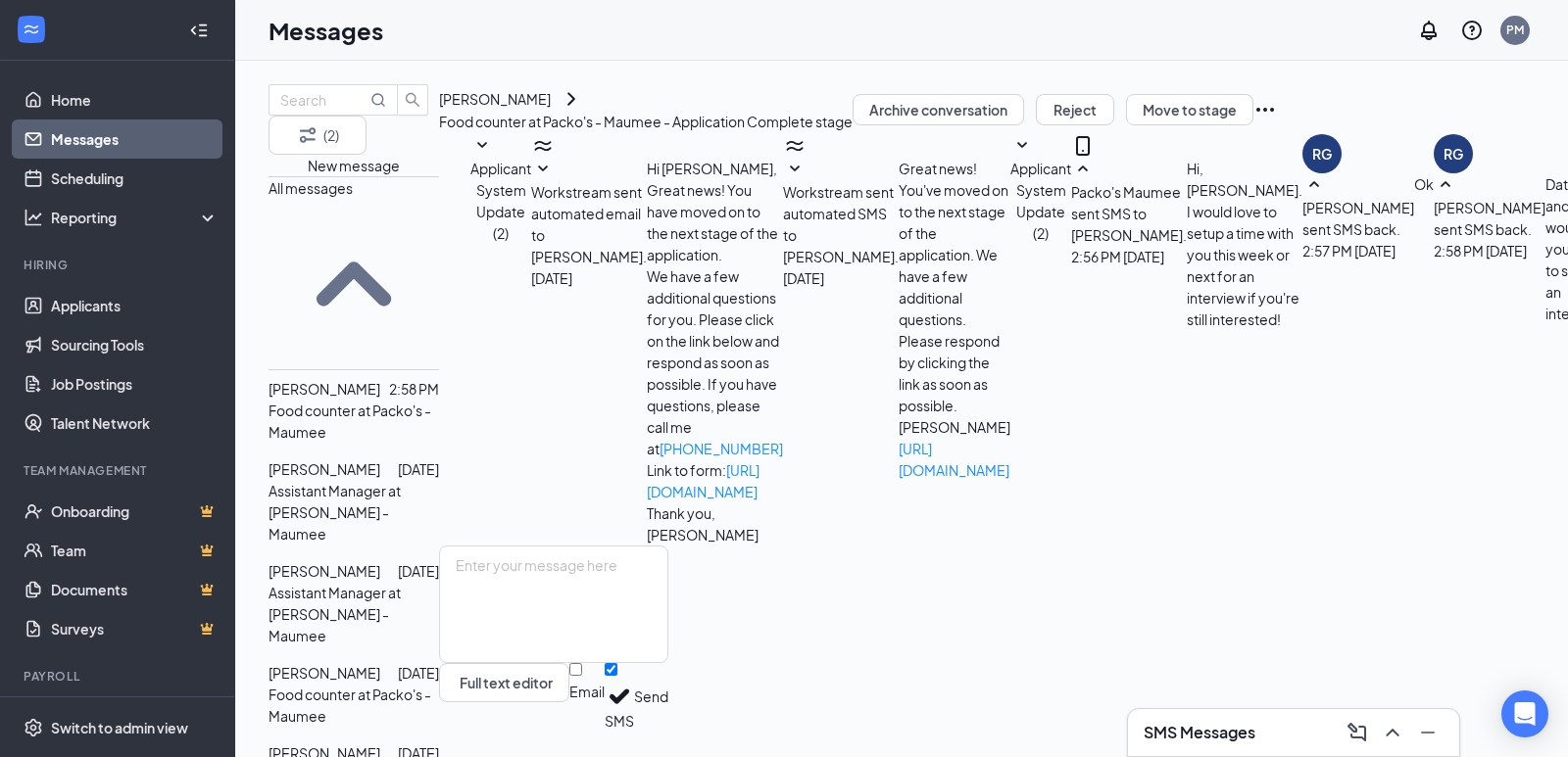
scroll to position [255, 0]
click at [363, 723] on span "[PERSON_NAME]" at bounding box center [325, 754] width 112 height 18
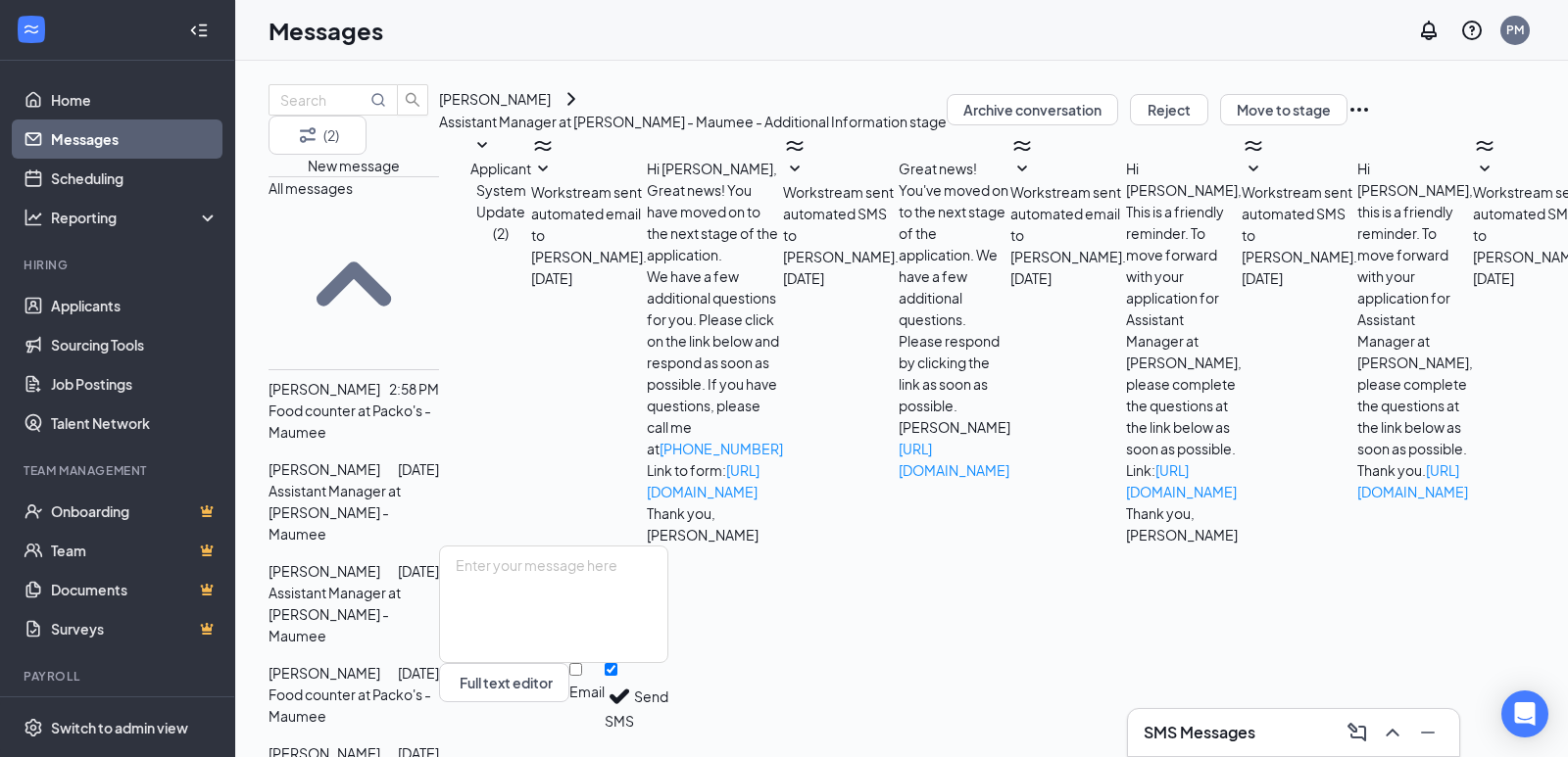
scroll to position [149, 0]
